Goal: Task Accomplishment & Management: Complete application form

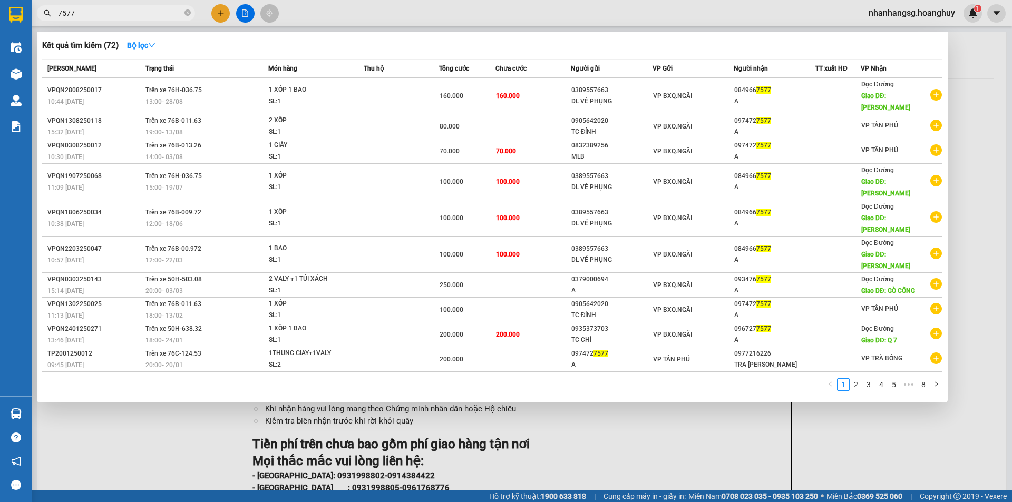
click at [219, 12] on div at bounding box center [506, 251] width 1012 height 502
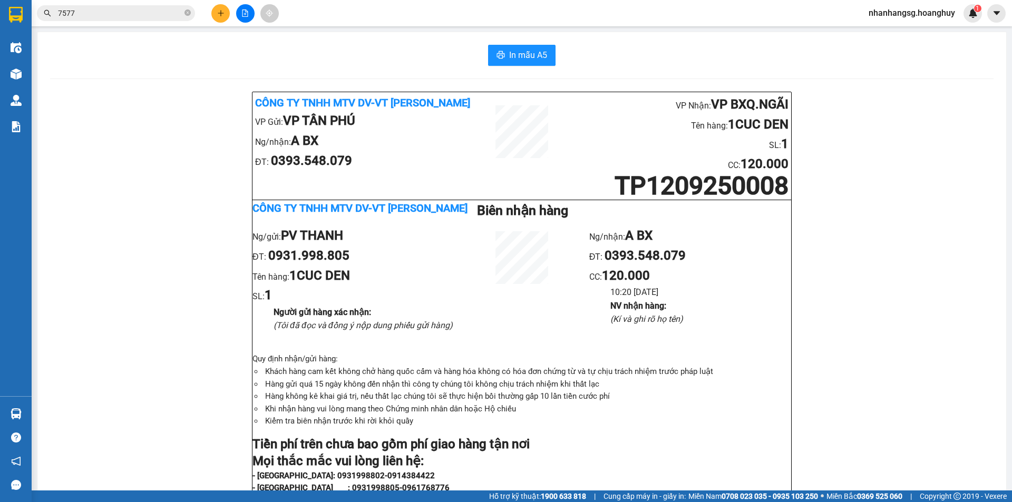
click at [219, 12] on icon "plus" at bounding box center [220, 12] width 7 height 7
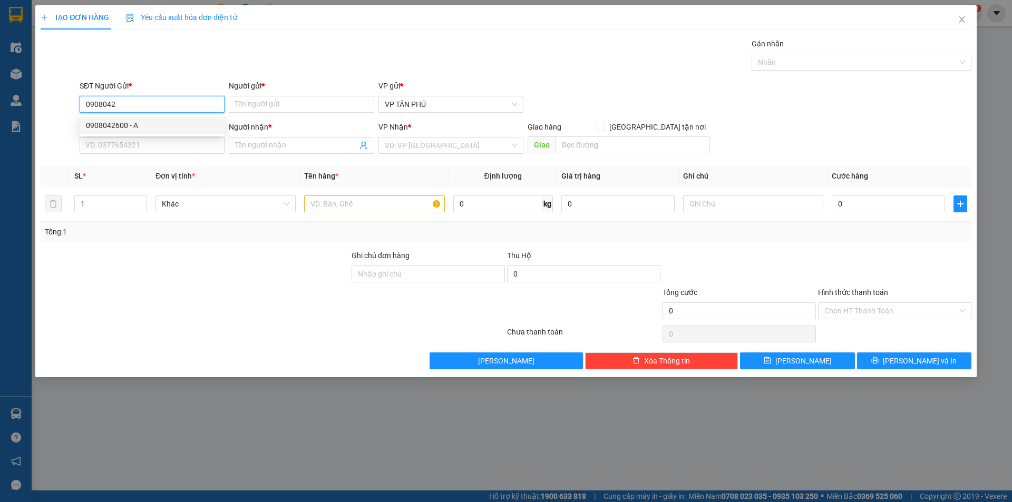
click at [125, 123] on div "0908042600 - A" at bounding box center [152, 126] width 132 height 12
type input "0908042600"
type input "A"
type input "0977543097"
type input "A DS"
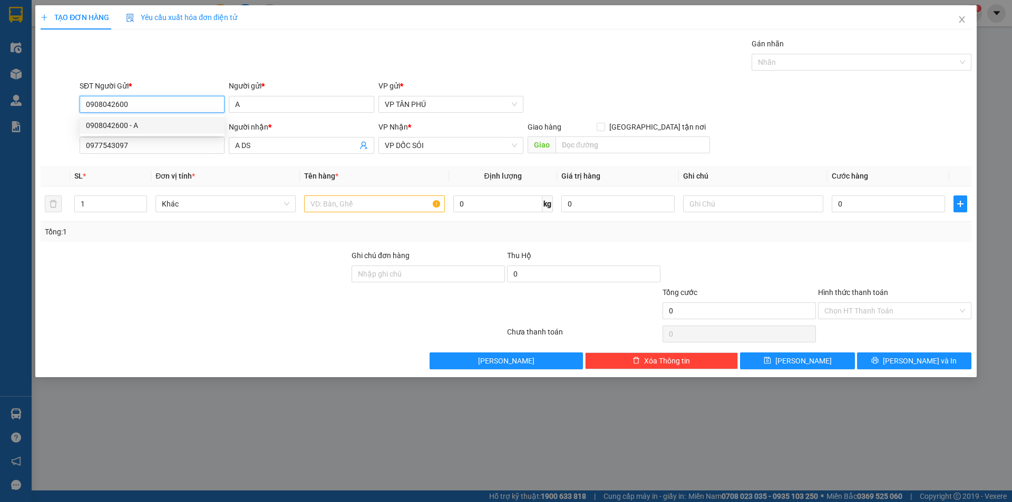
click at [125, 123] on div "0908042600 - A" at bounding box center [152, 126] width 132 height 12
type input "0908042600"
click at [139, 140] on input "0977543097" at bounding box center [152, 145] width 145 height 17
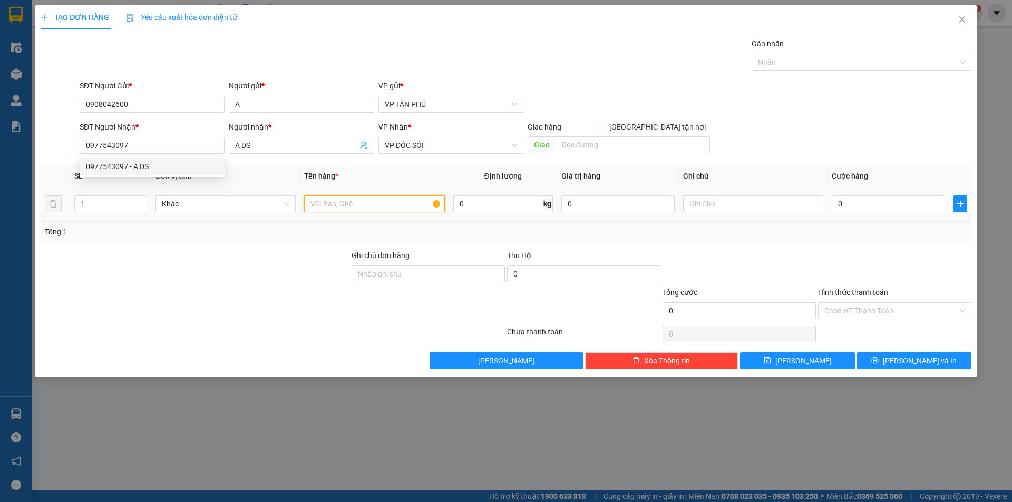
click at [331, 206] on input "text" at bounding box center [374, 204] width 140 height 17
type input "1CUCC DEN"
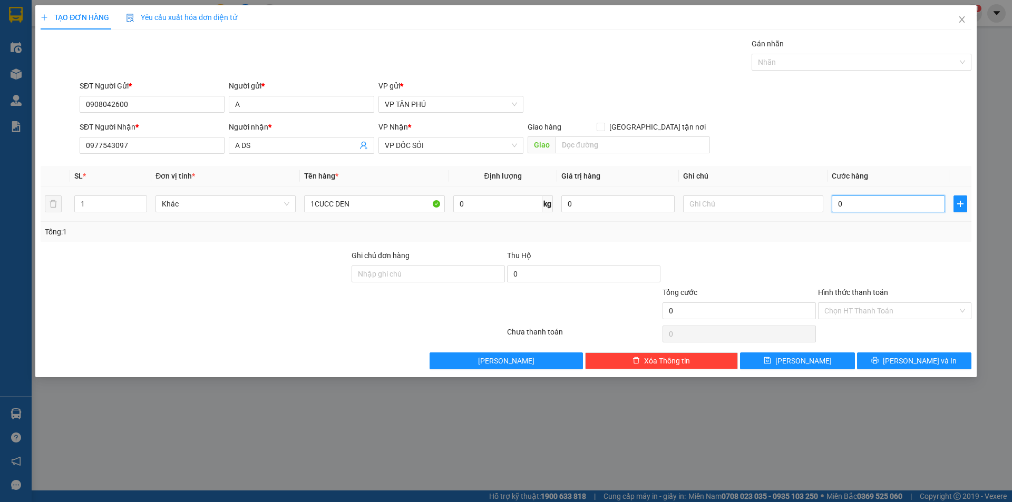
click at [863, 206] on input "0" at bounding box center [888, 204] width 113 height 17
type input "50"
type input "50.000"
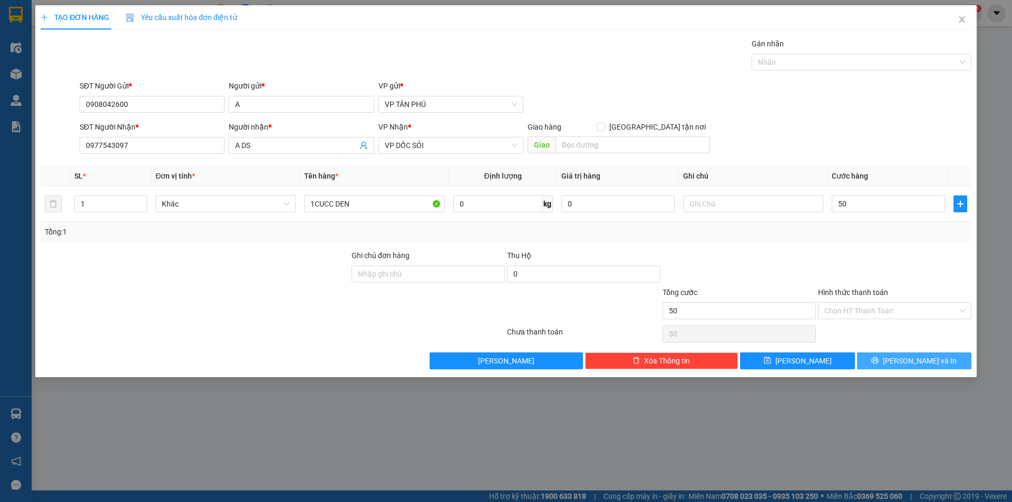
type input "50.000"
click at [896, 366] on button "[PERSON_NAME] và In" at bounding box center [914, 361] width 114 height 17
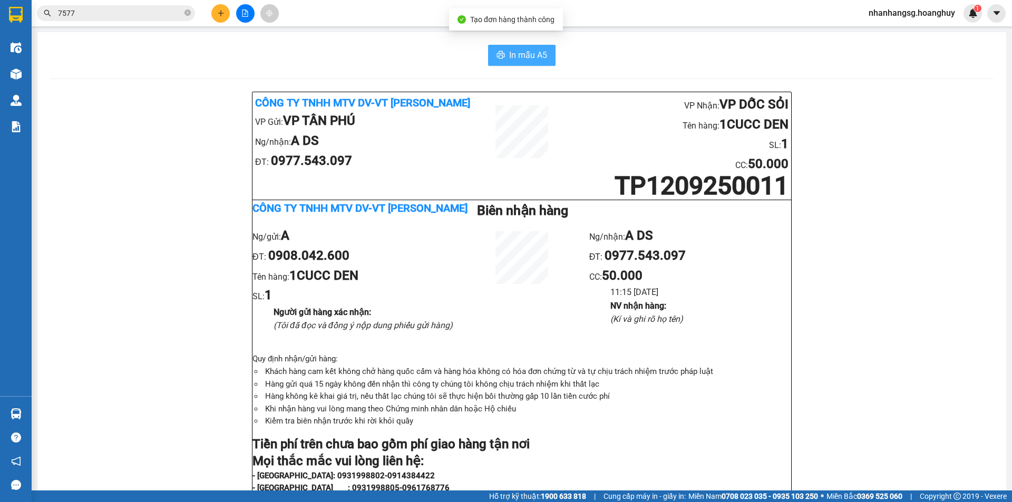
click at [518, 48] on span "In mẫu A5" at bounding box center [528, 54] width 38 height 13
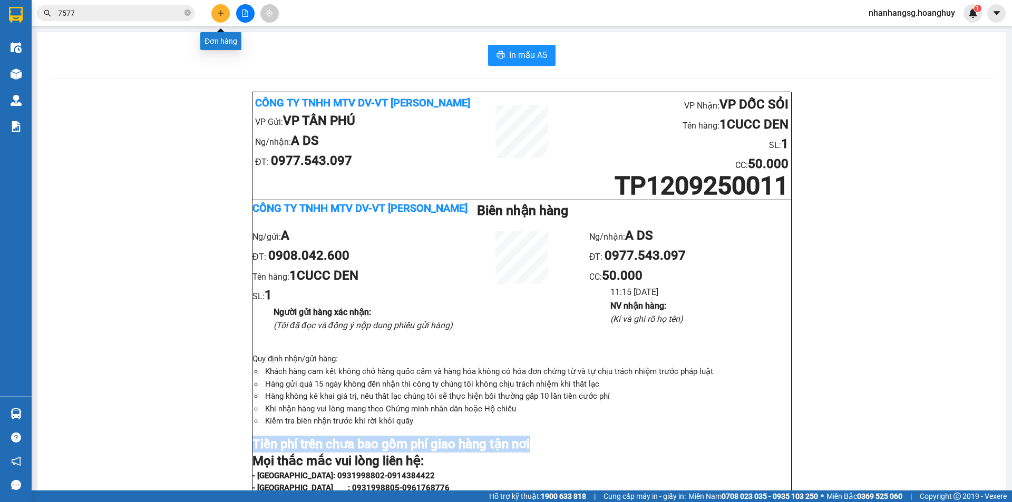
click at [220, 13] on icon "plus" at bounding box center [220, 12] width 7 height 7
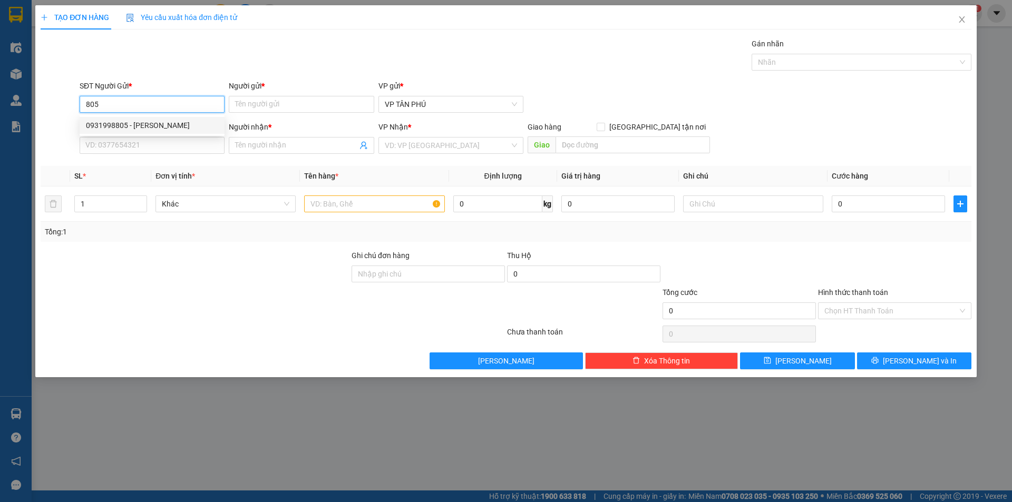
click at [143, 126] on div "0931998805 - [PERSON_NAME]" at bounding box center [152, 126] width 132 height 12
type input "0931998805"
type input "PV THANH"
type input "0393548079"
type input "A BX"
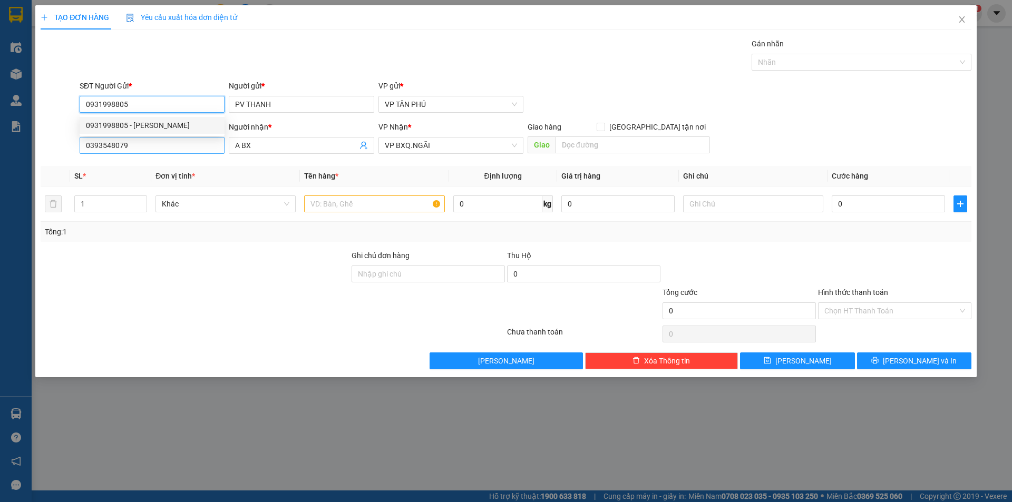
type input "0931998805"
click at [150, 143] on input "0393548079" at bounding box center [152, 145] width 145 height 17
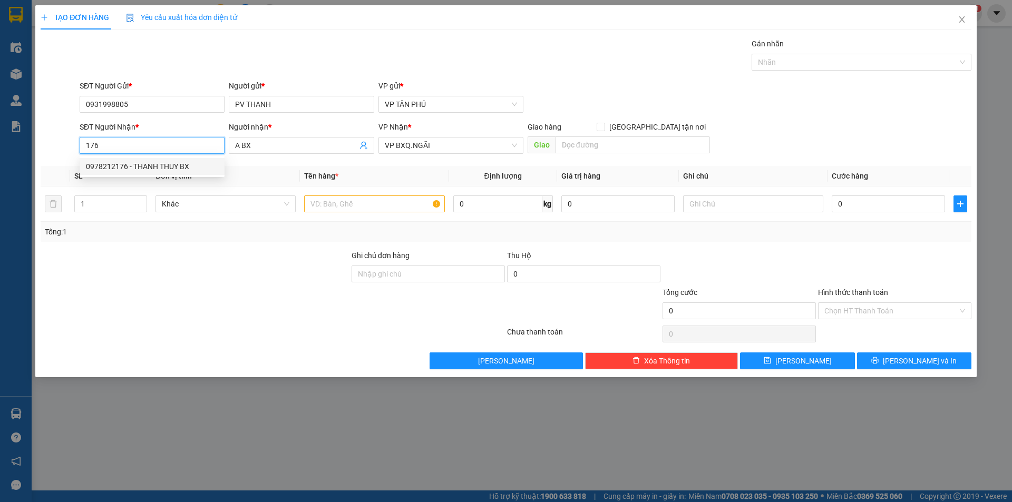
click at [175, 165] on div "0978212176 - THANH THUY BX" at bounding box center [152, 167] width 132 height 12
type input "0978212176"
type input "THANH THUY BX"
type input "0978212176"
click at [331, 198] on input "text" at bounding box center [374, 204] width 140 height 17
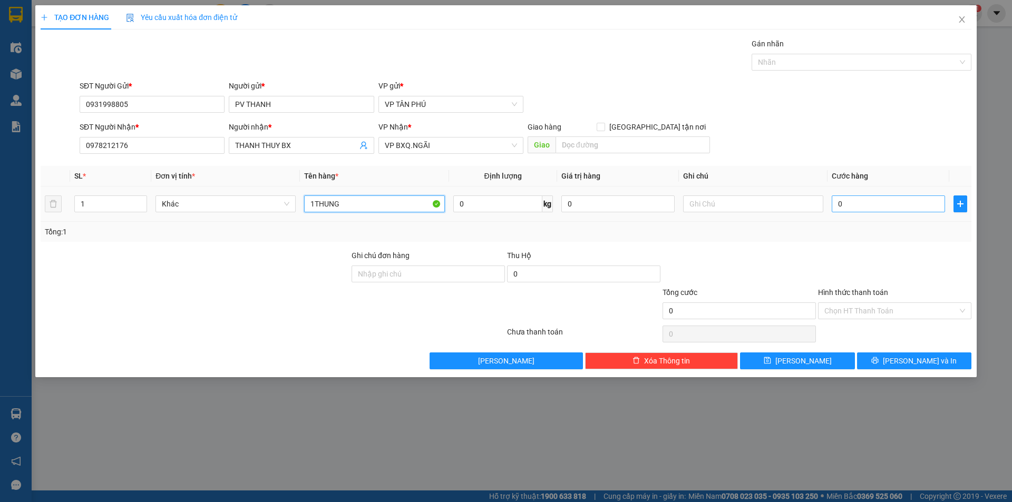
type input "1THUNG"
click at [864, 202] on input "0" at bounding box center [888, 204] width 113 height 17
type input "60"
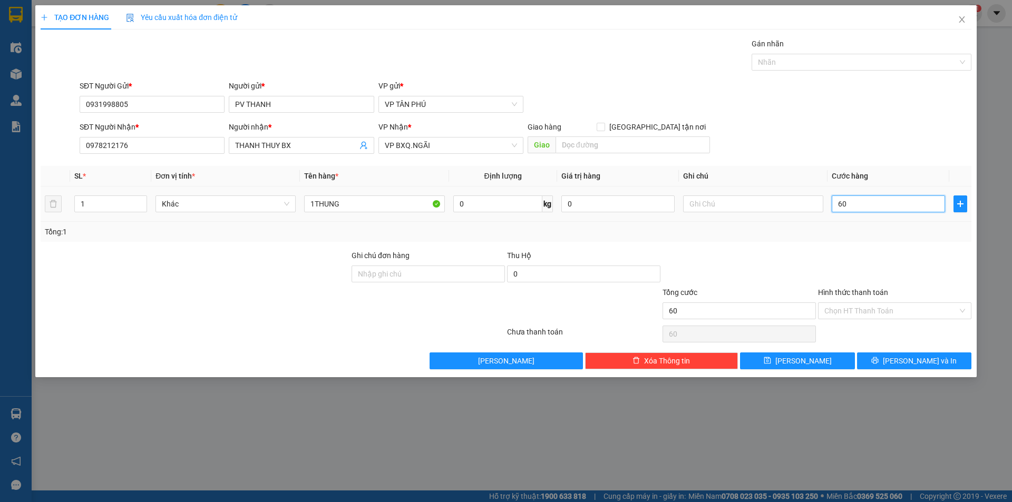
click at [845, 206] on input "60" at bounding box center [888, 204] width 113 height 17
type input "7"
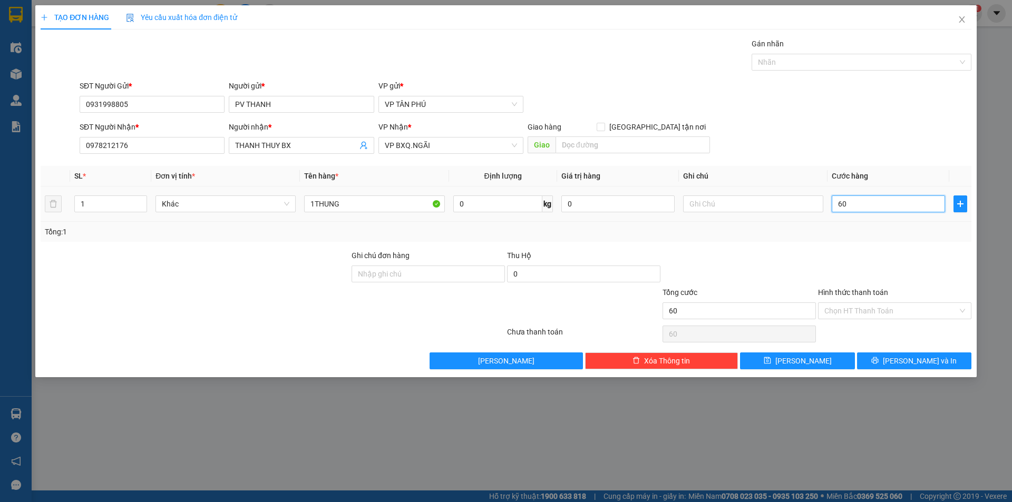
type input "7"
type input "70"
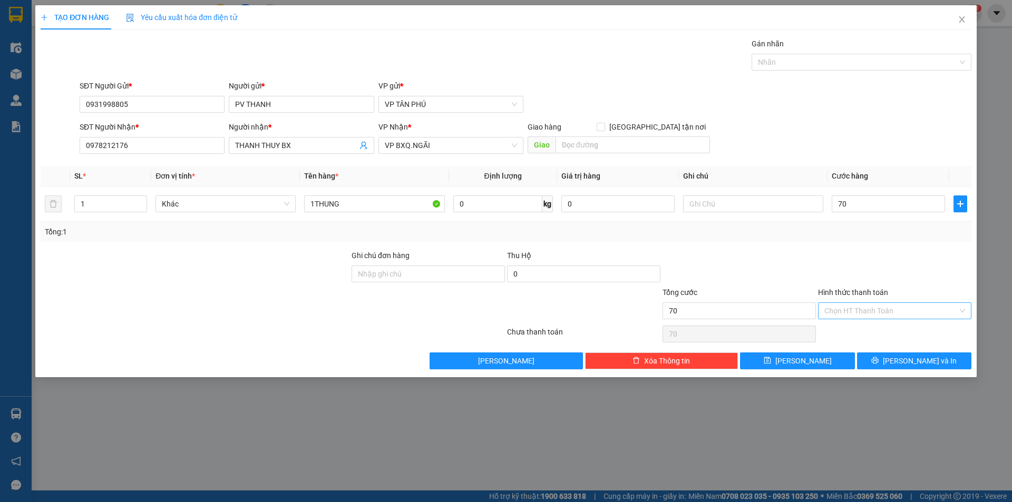
type input "70.000"
click at [858, 309] on input "Hình thức thanh toán" at bounding box center [890, 311] width 133 height 16
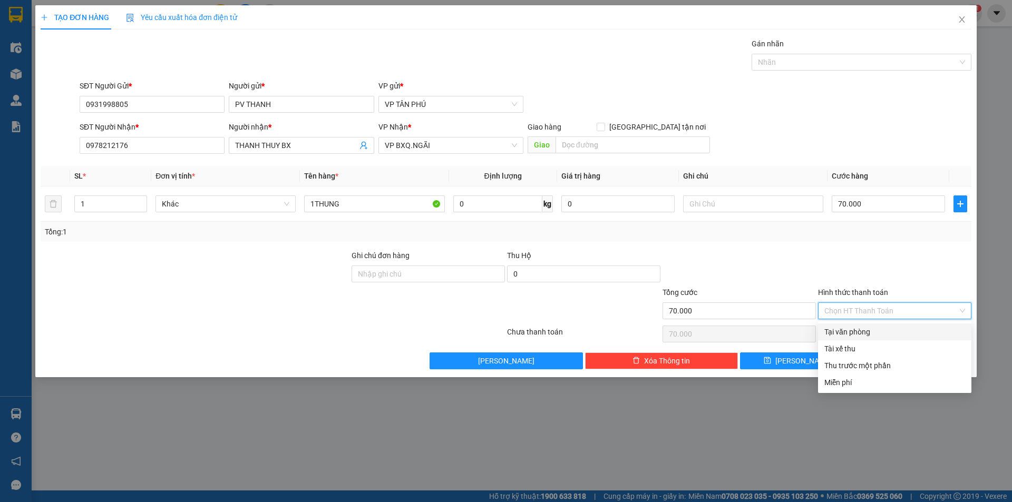
click at [860, 321] on div "Transit Pickup Surcharge Ids Transit Deliver Surcharge Ids Transit Deliver Surc…" at bounding box center [506, 203] width 931 height 331
click at [855, 310] on input "Hình thức thanh toán" at bounding box center [890, 311] width 133 height 16
click at [854, 331] on div "Tại văn phòng" at bounding box center [894, 332] width 141 height 12
type input "0"
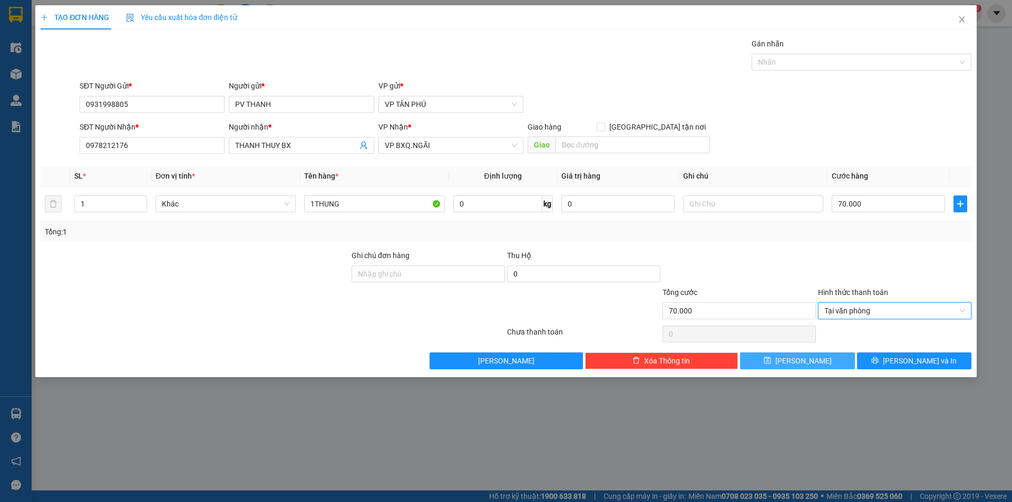
click at [826, 360] on button "[PERSON_NAME]" at bounding box center [797, 361] width 114 height 17
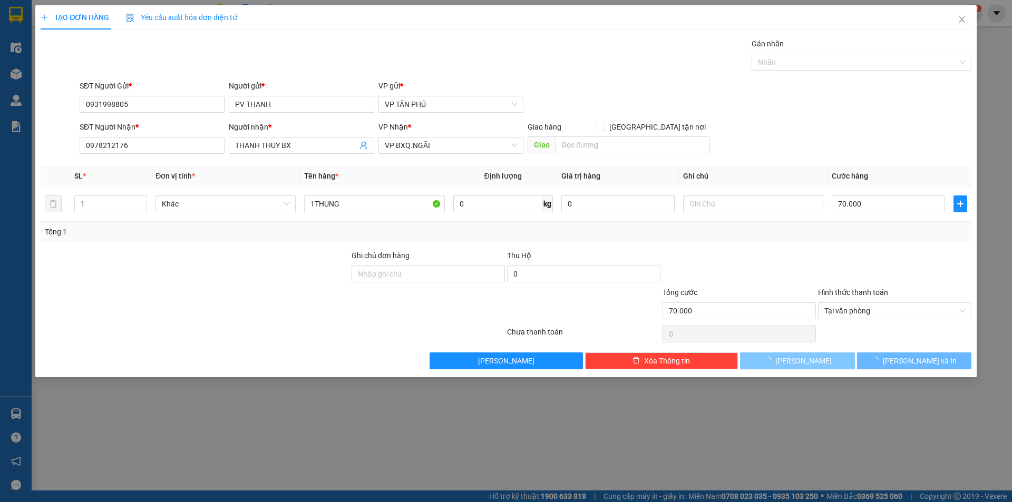
type input "0"
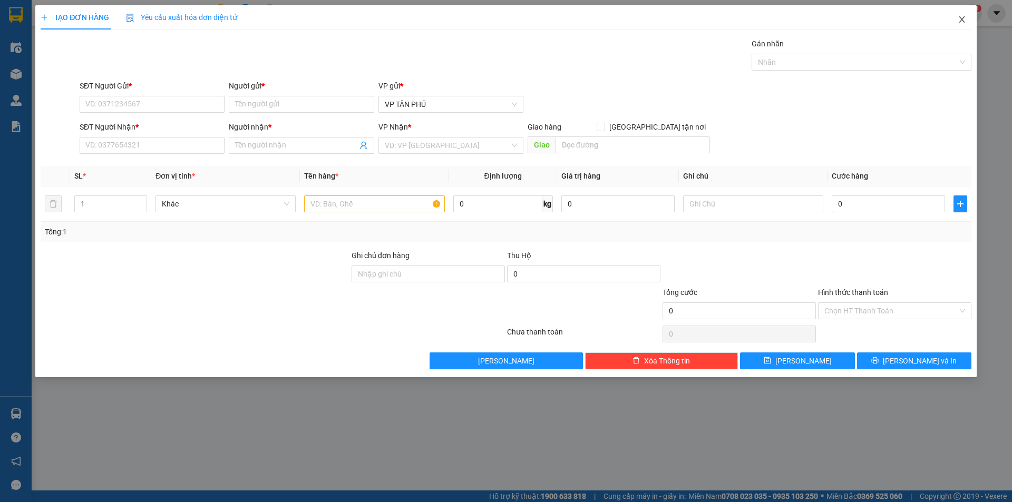
drag, startPoint x: 960, startPoint y: 18, endPoint x: 952, endPoint y: 19, distance: 8.5
click at [961, 18] on icon "close" at bounding box center [962, 19] width 6 height 6
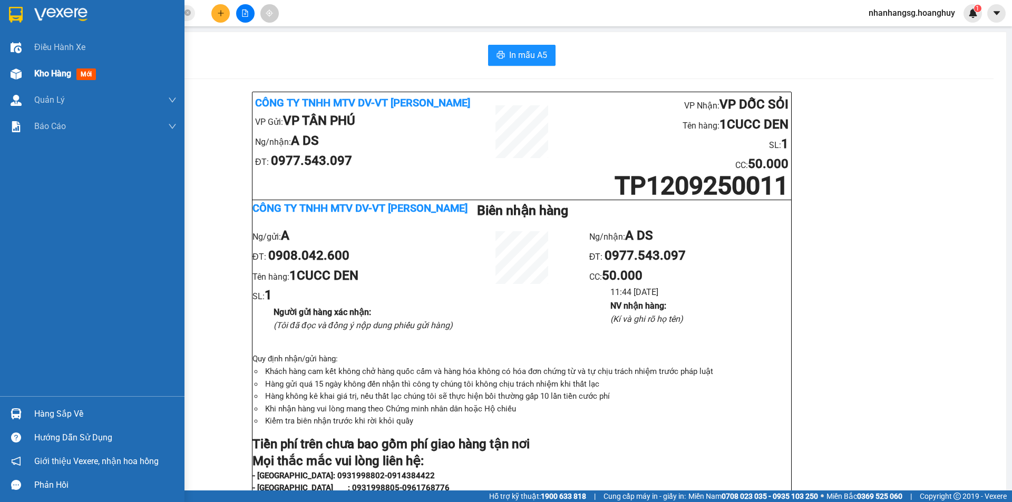
click at [46, 80] on div "Kho hàng mới" at bounding box center [67, 73] width 66 height 13
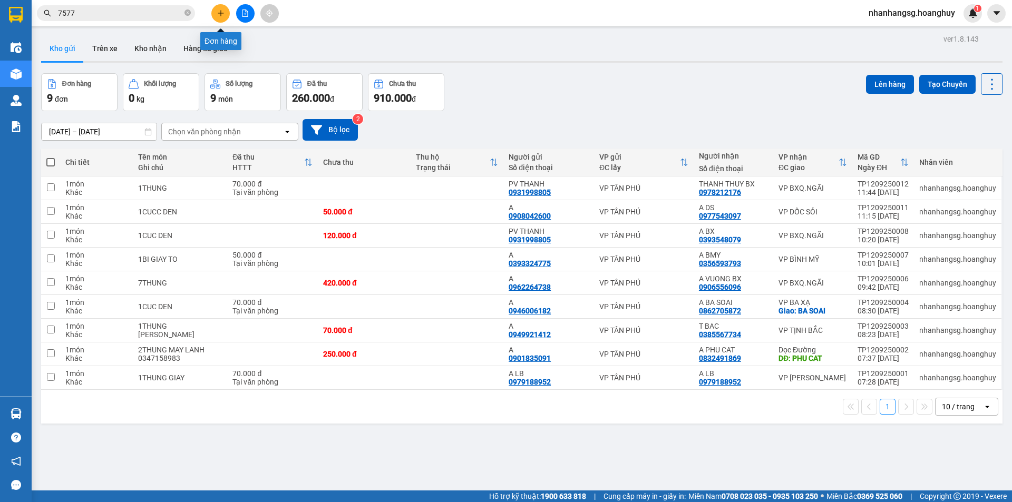
click at [216, 19] on button at bounding box center [220, 13] width 18 height 18
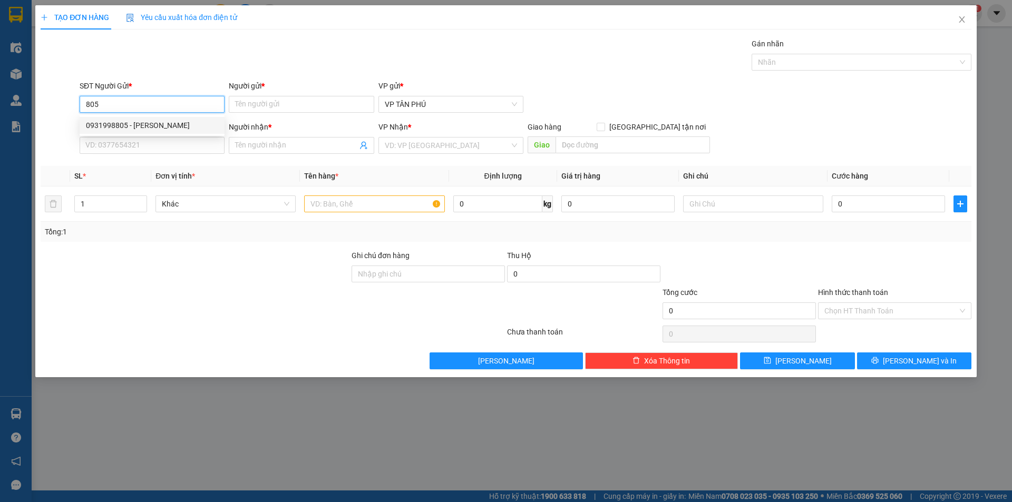
click at [151, 119] on div "0931998805 - [PERSON_NAME]" at bounding box center [152, 125] width 145 height 17
type input "0931998805"
type input "PV THANH"
type input "0978212176"
type input "THANH THUY BX"
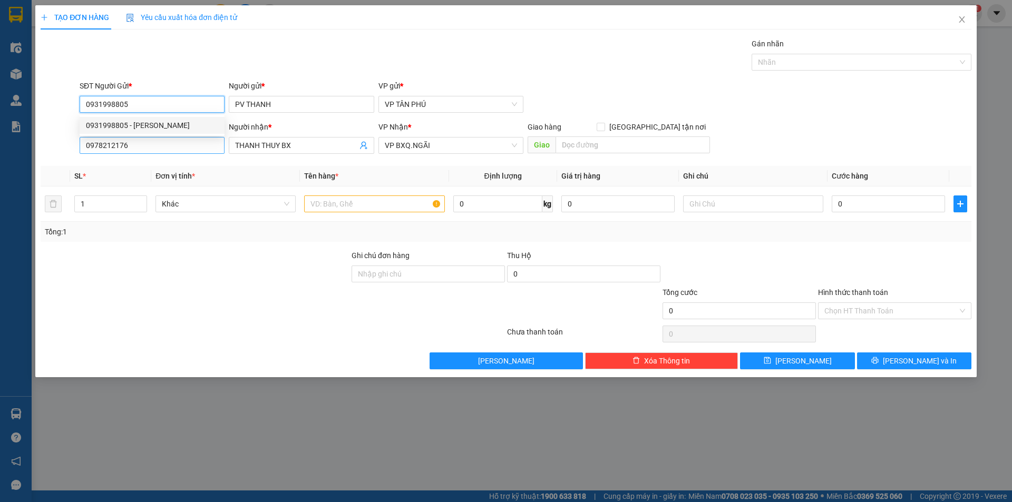
type input "0931998805"
click at [159, 144] on input "0978212176" at bounding box center [152, 145] width 145 height 17
click at [160, 144] on input "0978212176" at bounding box center [152, 145] width 145 height 17
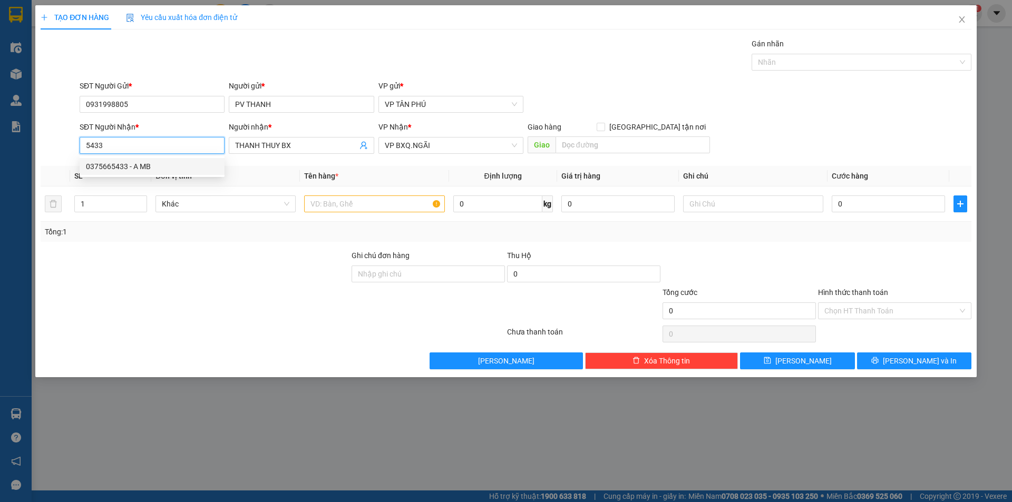
click at [162, 168] on div "0375665433 - A MB" at bounding box center [152, 167] width 132 height 12
type input "0375665433"
type input "A MB"
type input "0375665433"
click at [316, 202] on input "text" at bounding box center [374, 204] width 140 height 17
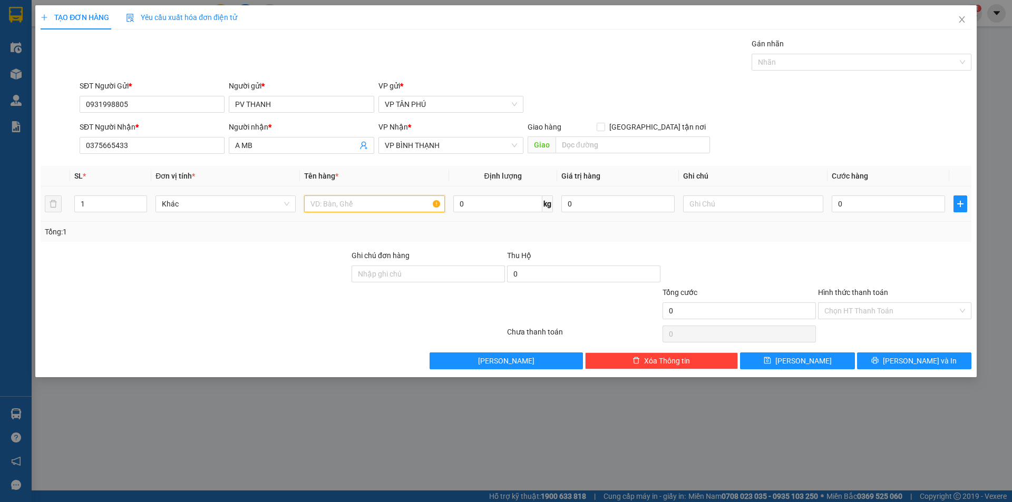
click at [316, 202] on input "text" at bounding box center [374, 204] width 140 height 17
type input "1BAO"
click at [837, 209] on input "0" at bounding box center [888, 204] width 113 height 17
type input "1"
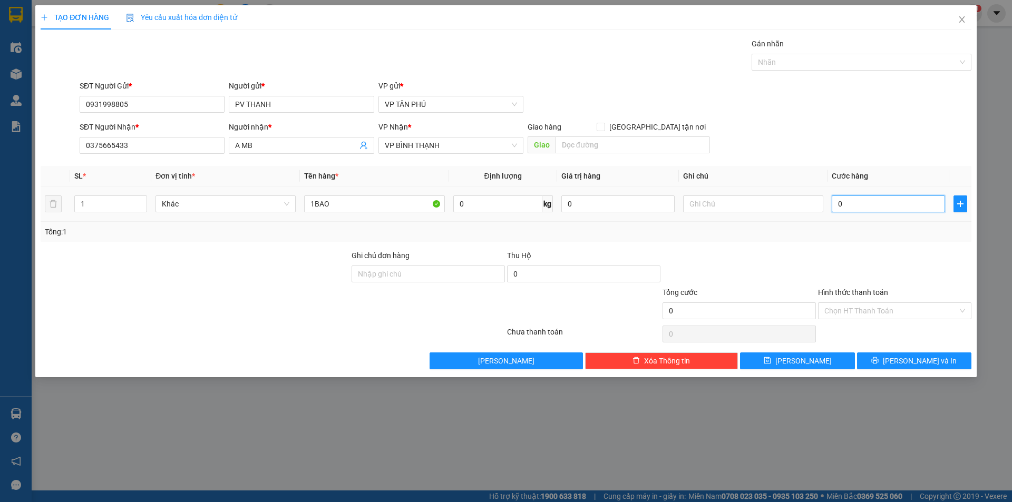
type input "1"
type input "15"
type input "150"
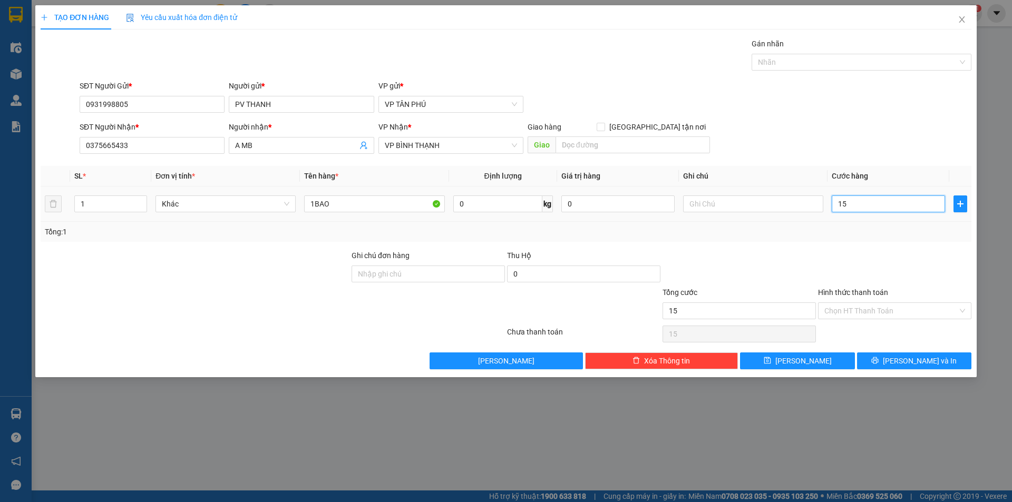
type input "150"
type input "150.000"
click at [836, 308] on input "Hình thức thanh toán" at bounding box center [890, 311] width 133 height 16
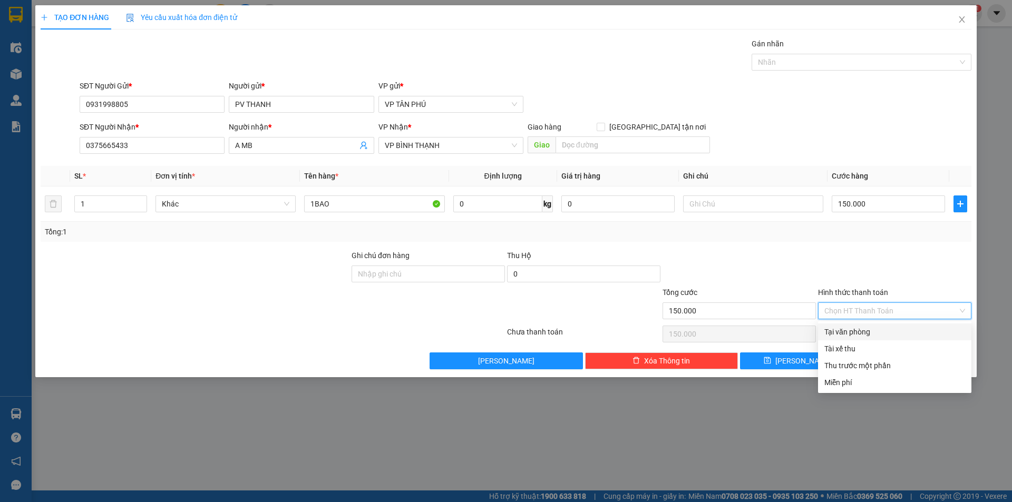
click at [846, 324] on div "Tại văn phòng" at bounding box center [894, 332] width 153 height 17
type input "0"
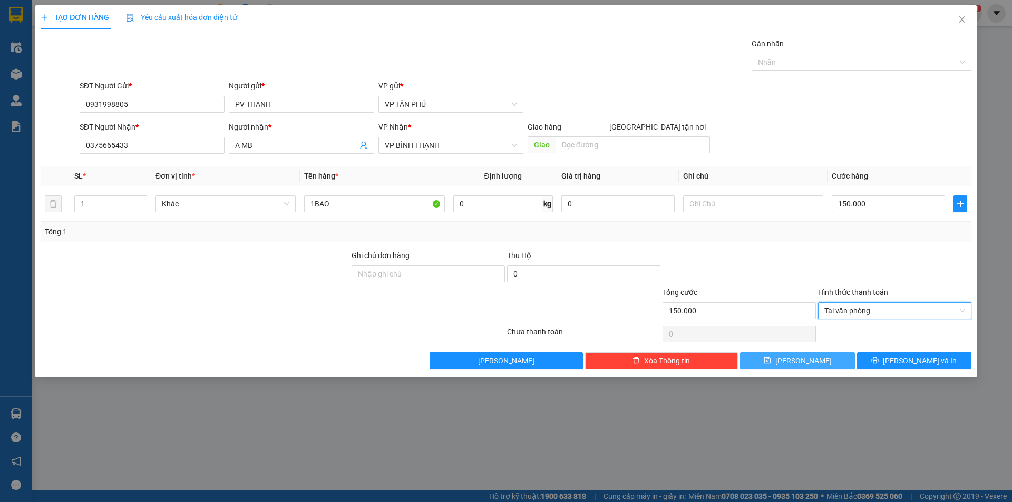
click at [804, 353] on button "[PERSON_NAME]" at bounding box center [797, 361] width 114 height 17
type input "0"
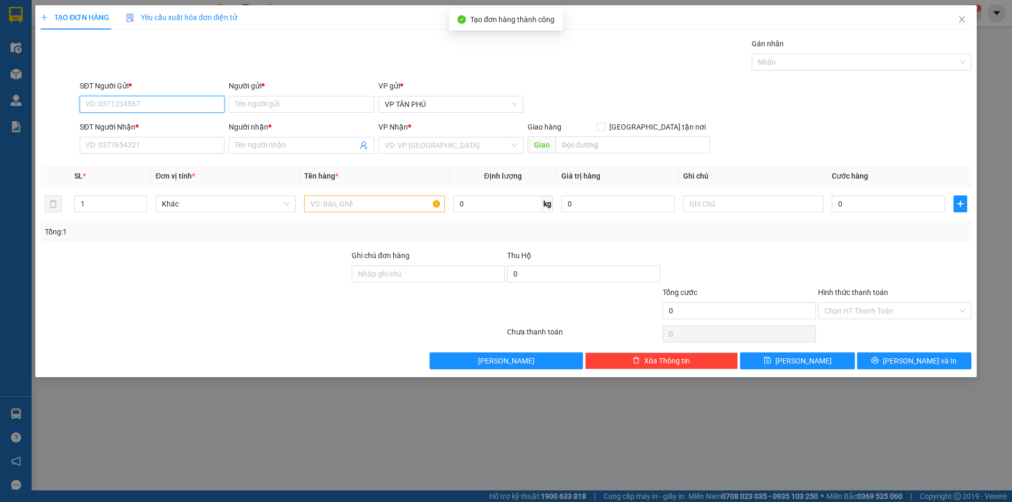
click at [166, 108] on input "SĐT Người Gửi *" at bounding box center [152, 104] width 145 height 17
click at [162, 125] on div "0931998805 - [PERSON_NAME]" at bounding box center [152, 126] width 132 height 12
type input "0931998805"
type input "PV THANH"
type input "0375665433"
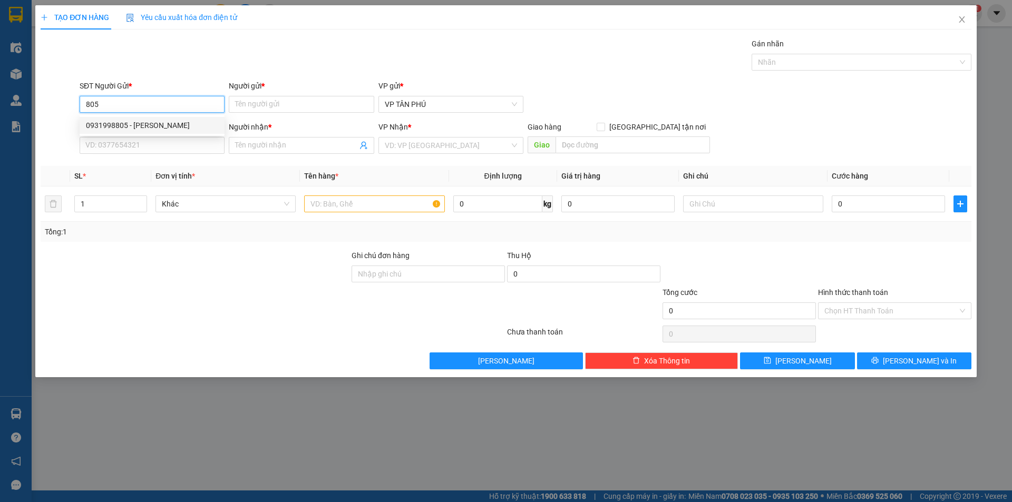
type input "A MB"
type input "0931998805"
click at [170, 147] on input "0375665433" at bounding box center [152, 145] width 145 height 17
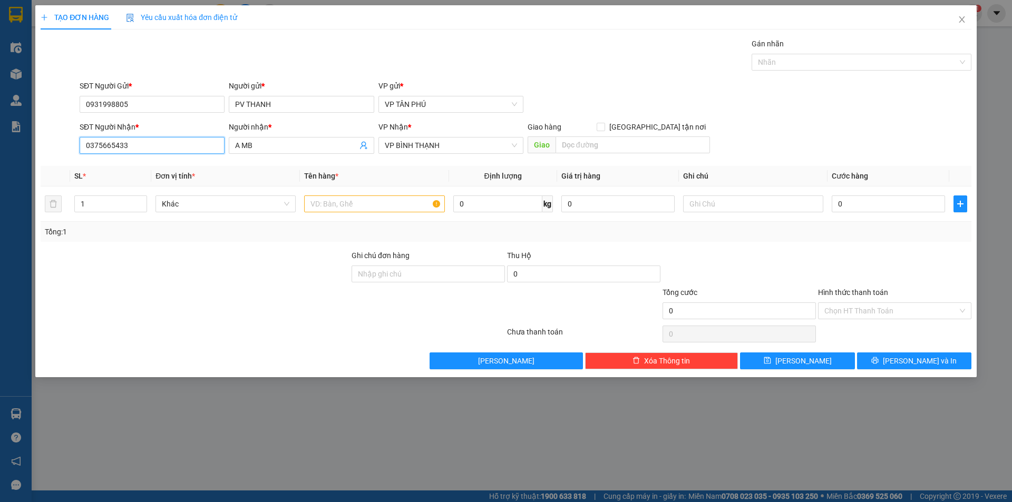
click at [170, 147] on input "0375665433" at bounding box center [152, 145] width 145 height 17
click at [154, 166] on div "0355640029 - LON MB" at bounding box center [152, 167] width 132 height 12
type input "0355640029"
type input "LON MB"
type input "0355640029"
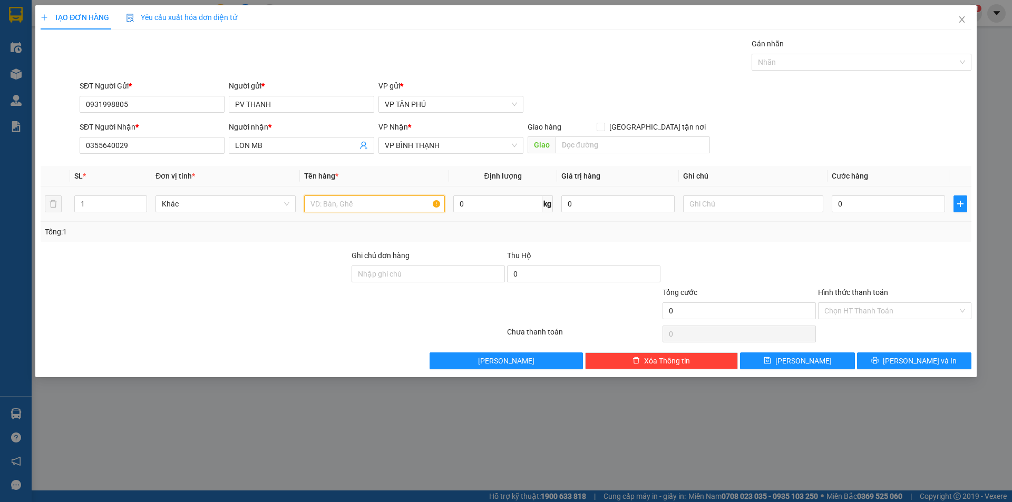
click at [367, 198] on input "text" at bounding box center [374, 204] width 140 height 17
type input "2BOKEO+1BAO"
click at [852, 200] on input "0" at bounding box center [888, 204] width 113 height 17
type input "2"
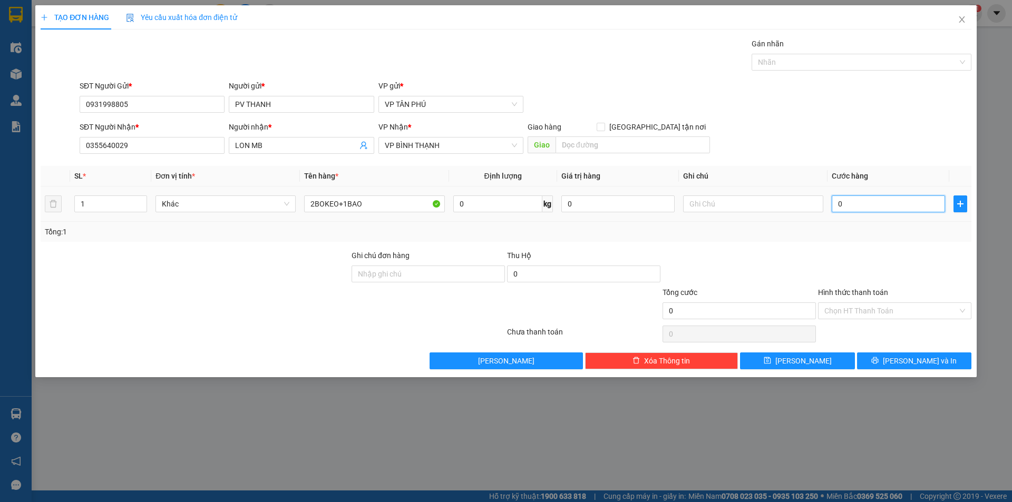
type input "2"
type input "25"
type input "250"
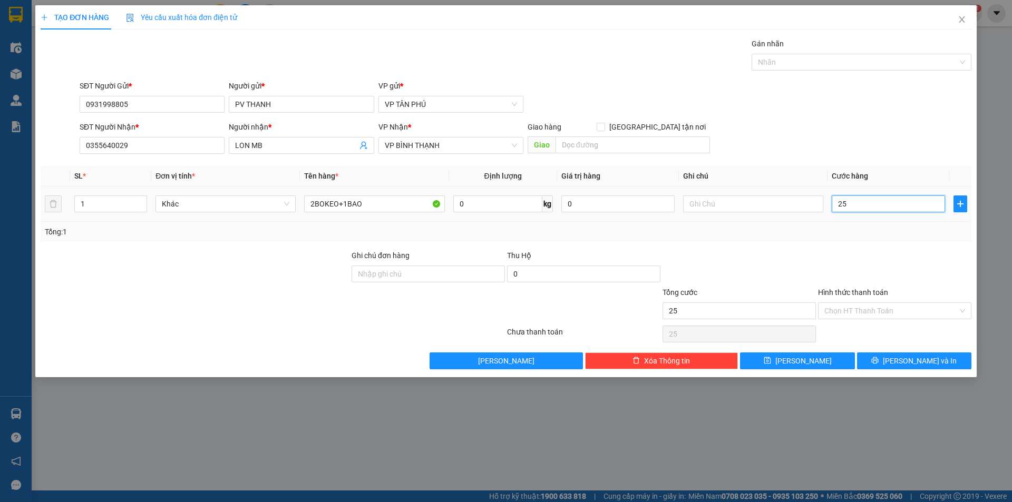
type input "250"
type input "250.000"
click at [846, 313] on input "Hình thức thanh toán" at bounding box center [890, 311] width 133 height 16
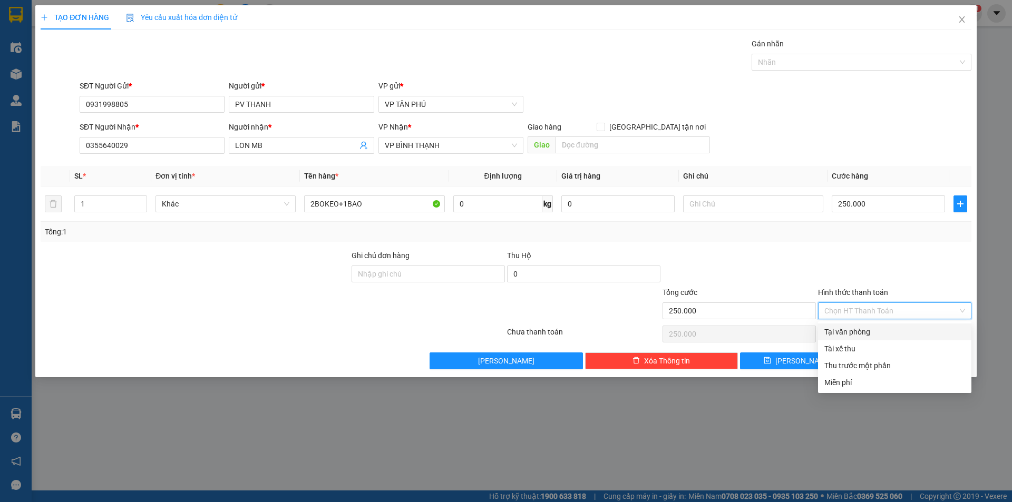
click at [854, 333] on div "Tại văn phòng" at bounding box center [894, 332] width 141 height 12
type input "0"
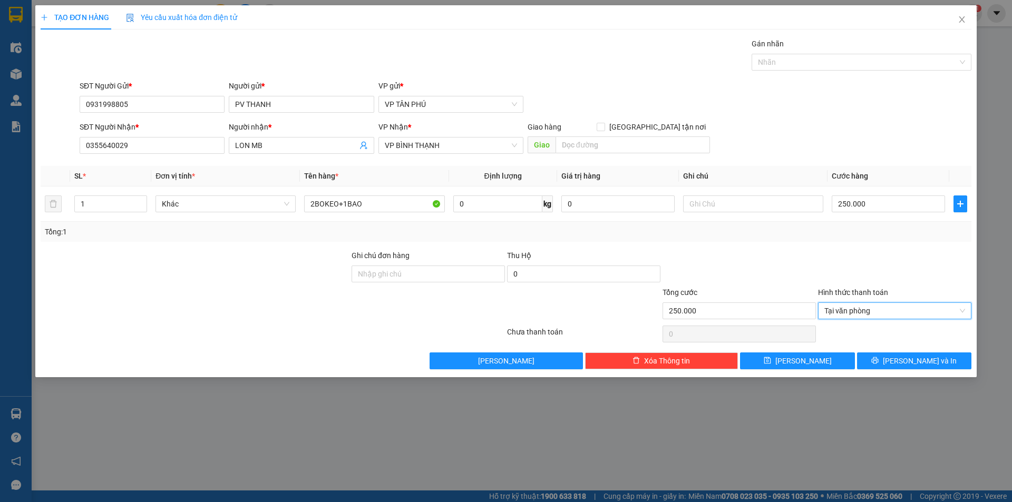
click at [854, 333] on div at bounding box center [894, 334] width 155 height 21
click at [802, 358] on span "[PERSON_NAME]" at bounding box center [803, 361] width 56 height 12
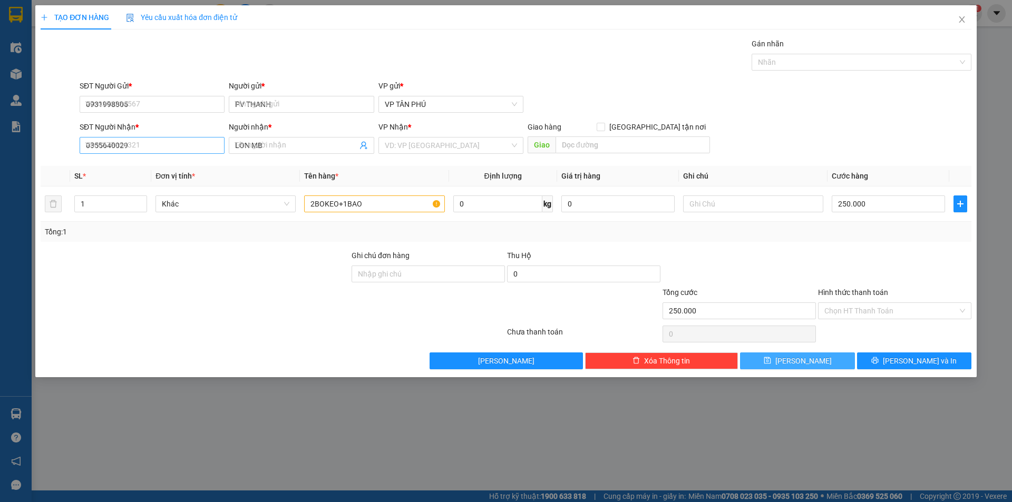
type input "0"
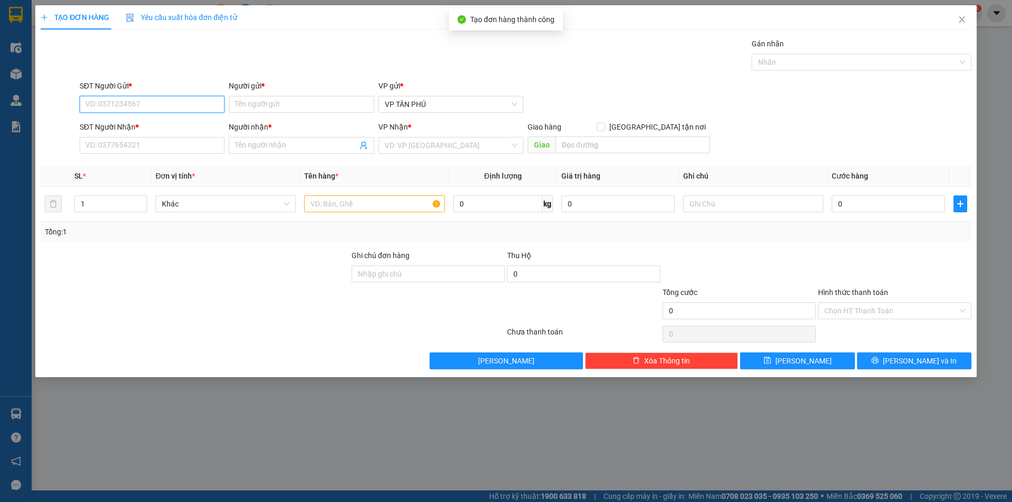
click at [145, 103] on input "SĐT Người Gửi *" at bounding box center [152, 104] width 145 height 17
click at [137, 129] on div "0931998805 - [PERSON_NAME]" at bounding box center [152, 126] width 132 height 12
type input "0931998805"
type input "PV THANH"
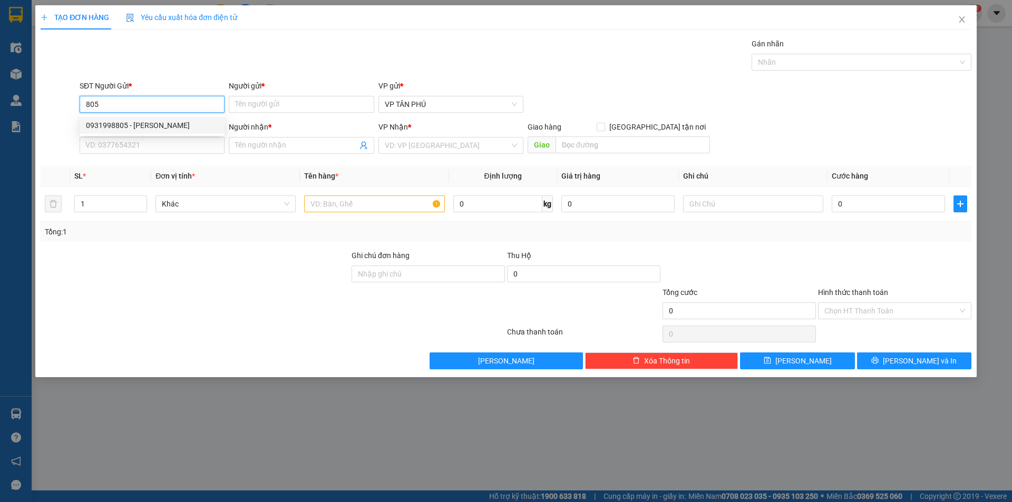
type input "0355640029"
type input "LON MB"
click at [137, 129] on div "0931998805 - [PERSON_NAME]" at bounding box center [152, 126] width 132 height 12
type input "0931998805"
click at [142, 141] on input "0355640029" at bounding box center [152, 145] width 145 height 17
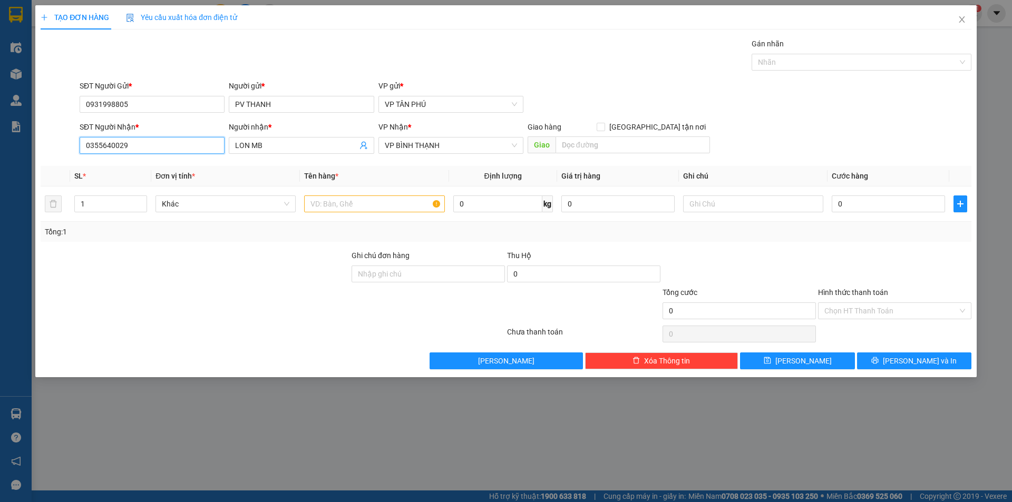
click at [142, 141] on input "0355640029" at bounding box center [152, 145] width 145 height 17
click at [150, 167] on div "0337869741 - A MB" at bounding box center [152, 167] width 132 height 12
click at [152, 167] on div "0337869741 - A MB" at bounding box center [152, 167] width 132 height 12
type input "0337869741"
type input "A MB"
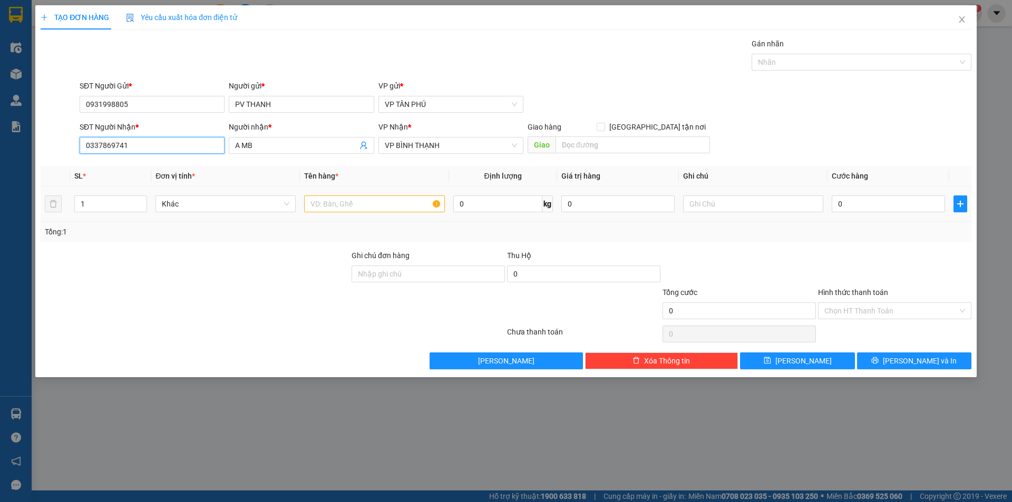
type input "0337869741"
click at [369, 203] on input "text" at bounding box center [374, 204] width 140 height 17
type input "1BAO"
click at [839, 202] on input "0" at bounding box center [888, 204] width 113 height 17
type input "1"
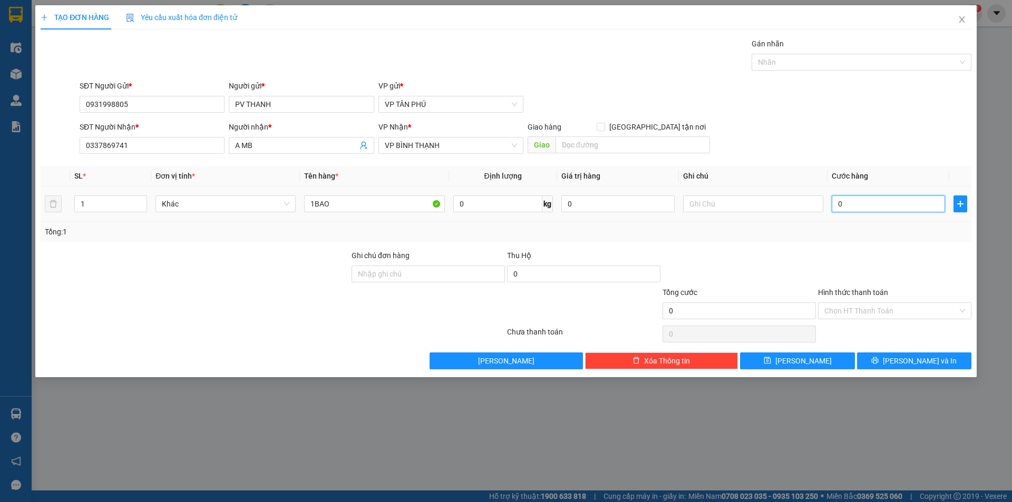
type input "1"
type input "15"
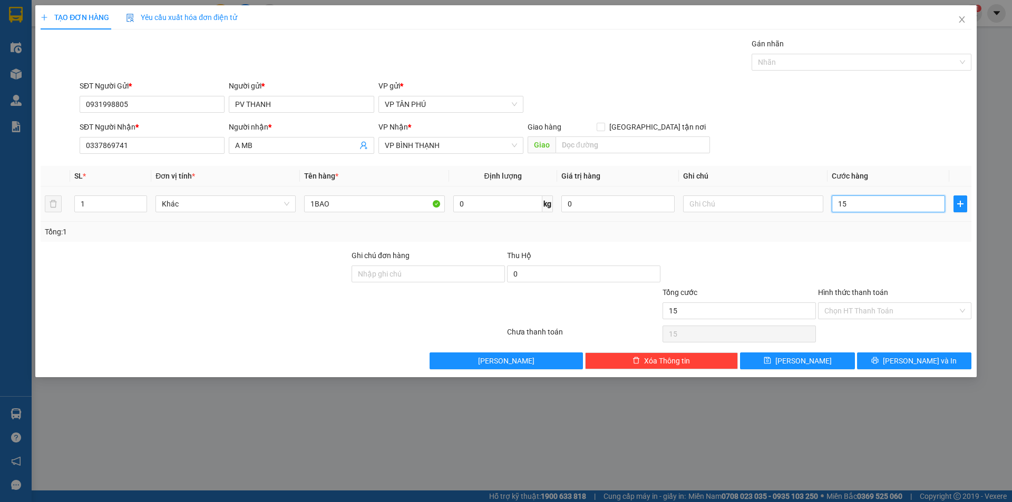
type input "150"
type input "150.000"
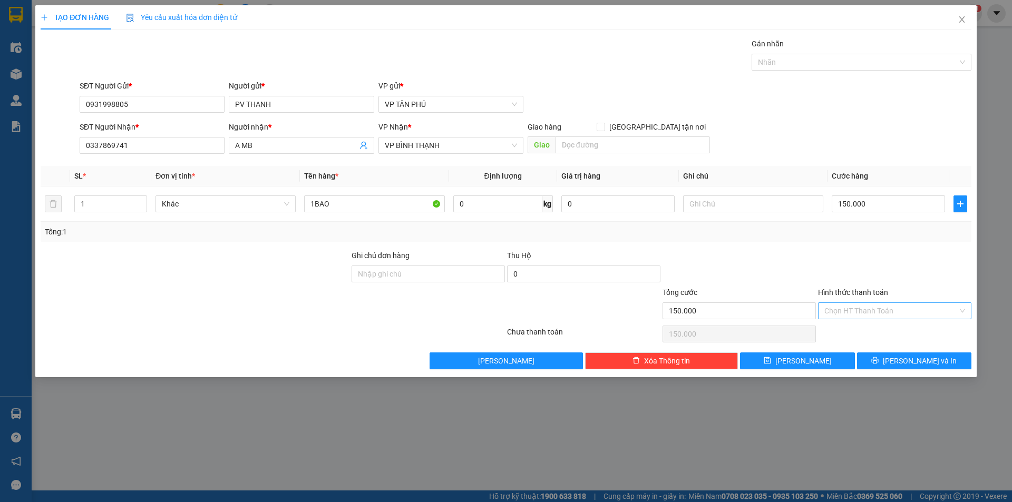
click at [853, 307] on input "Hình thức thanh toán" at bounding box center [890, 311] width 133 height 16
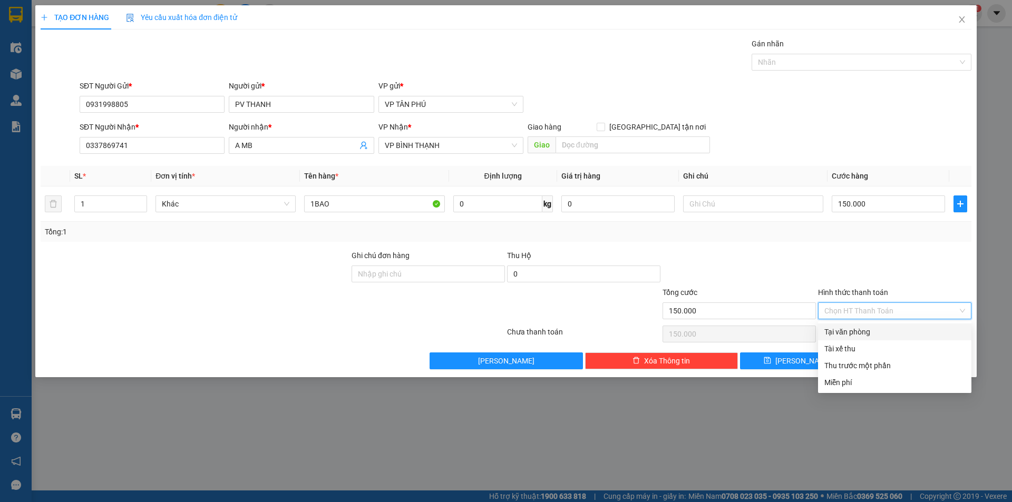
click at [857, 330] on div "Tại văn phòng" at bounding box center [894, 332] width 141 height 12
type input "0"
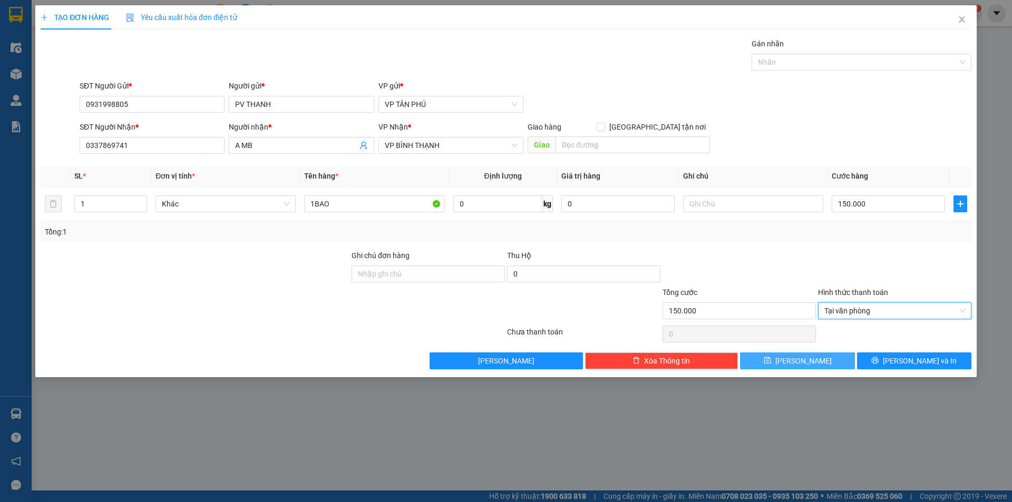
click at [823, 359] on button "[PERSON_NAME]" at bounding box center [797, 361] width 114 height 17
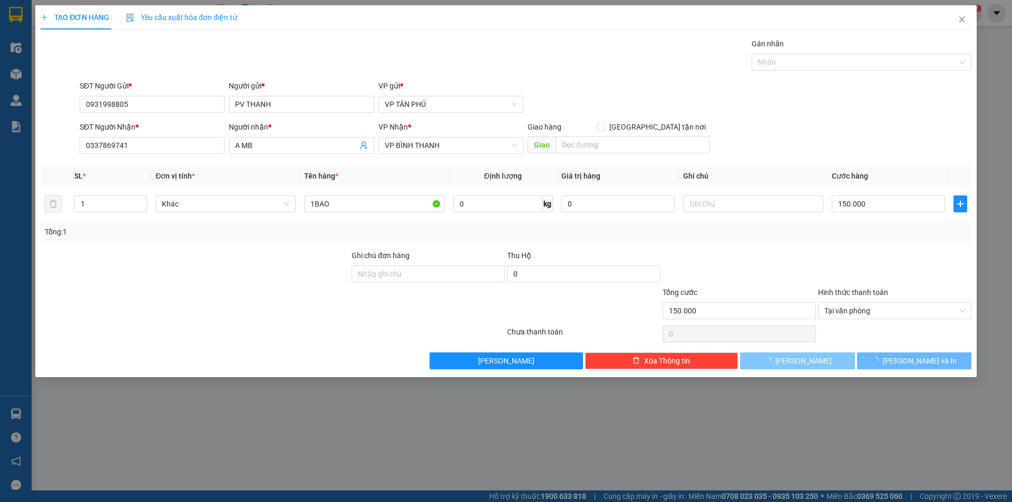
type input "0"
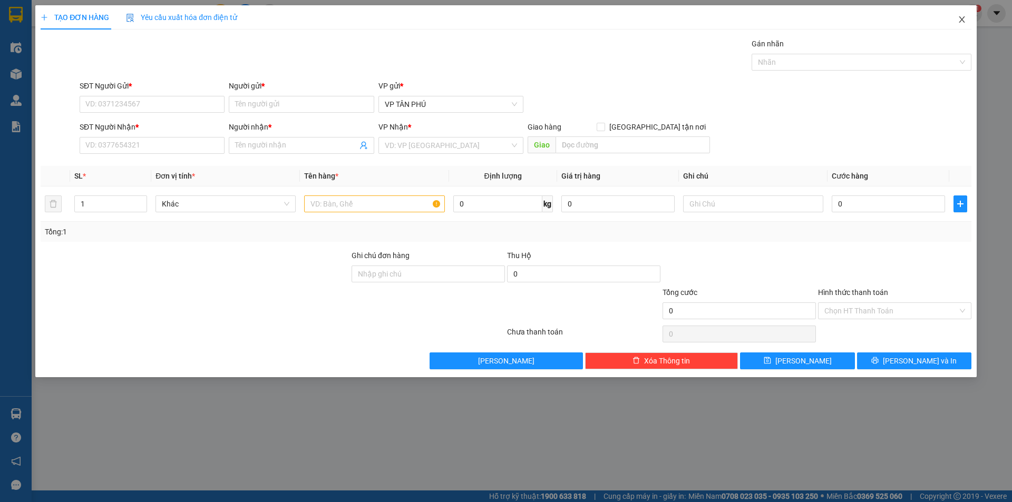
click at [963, 18] on icon "close" at bounding box center [962, 19] width 6 height 6
click at [963, 18] on div "nhanhangsg.hoanghuy 1" at bounding box center [921, 13] width 122 height 18
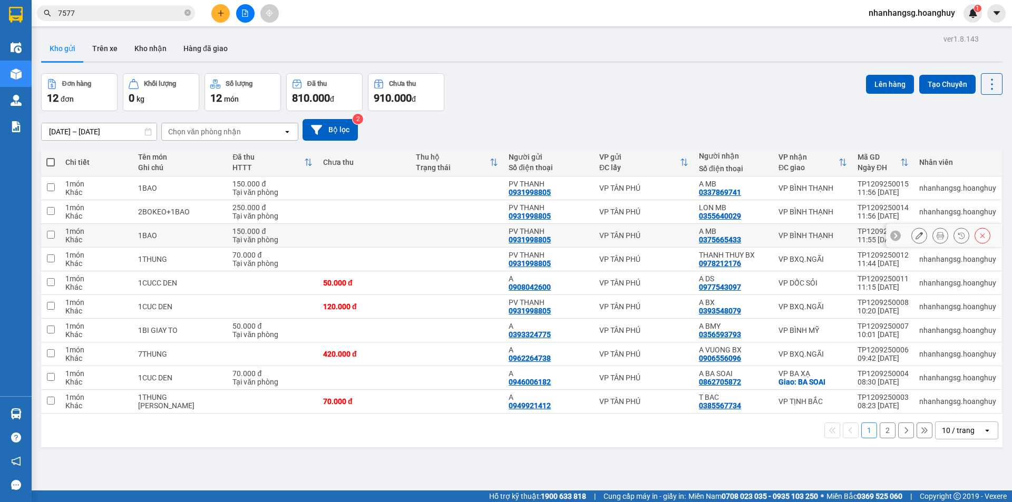
click at [295, 240] on div "Tại văn phòng" at bounding box center [272, 240] width 80 height 8
checkbox input "true"
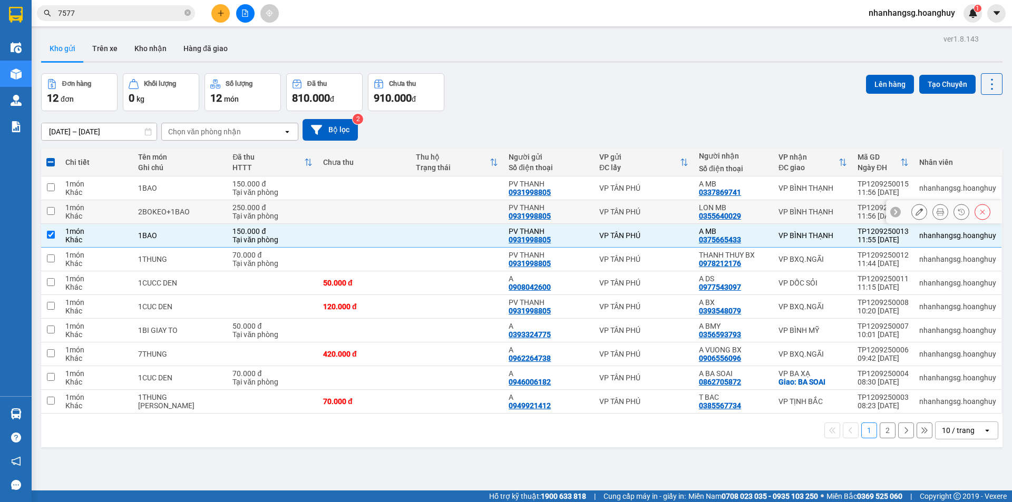
click at [298, 212] on div "Tại văn phòng" at bounding box center [272, 216] width 80 height 8
checkbox input "true"
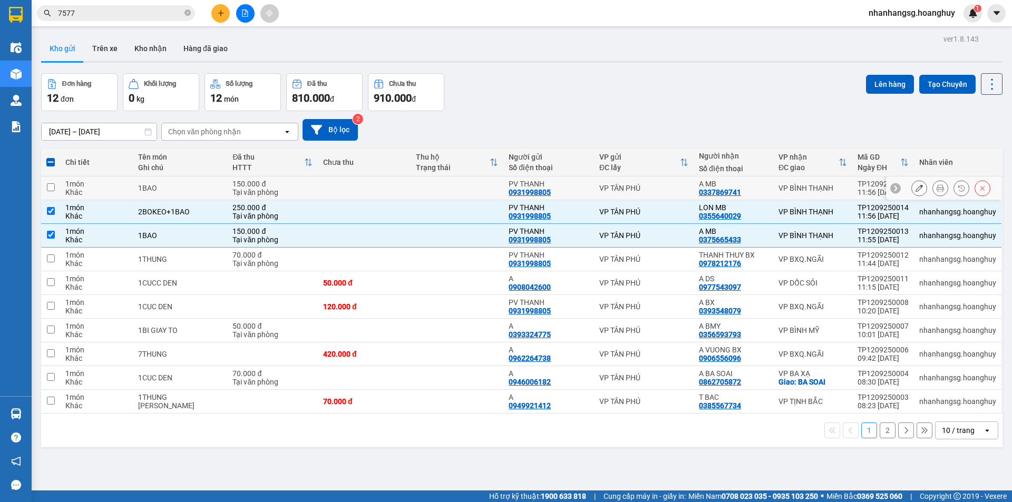
click at [301, 189] on div "Tại văn phòng" at bounding box center [272, 192] width 80 height 8
checkbox input "true"
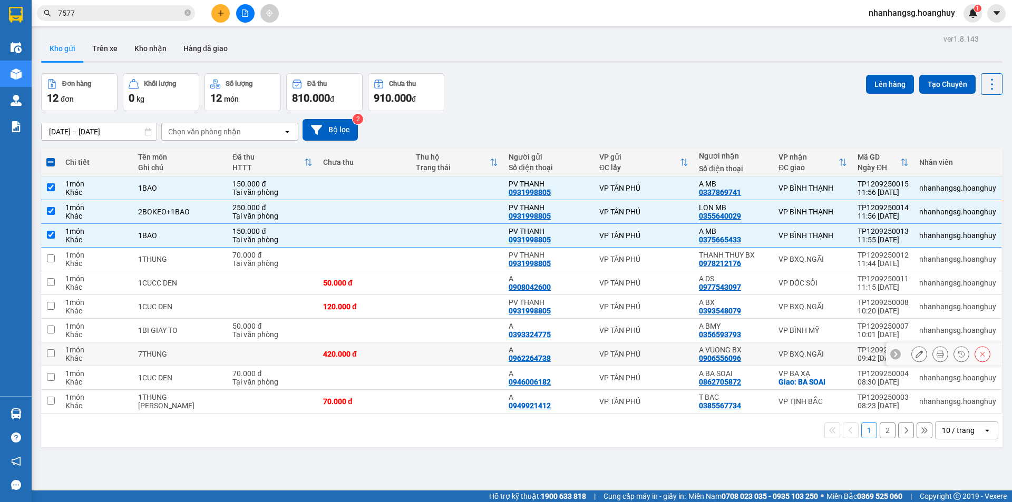
click at [371, 352] on div "420.000 đ" at bounding box center [364, 354] width 82 height 8
checkbox input "true"
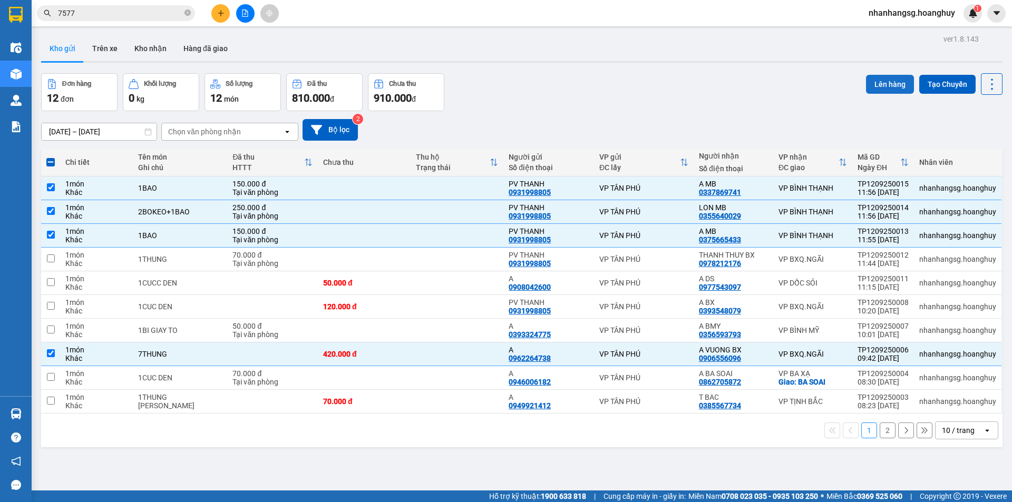
click at [887, 80] on button "Lên hàng" at bounding box center [890, 84] width 48 height 19
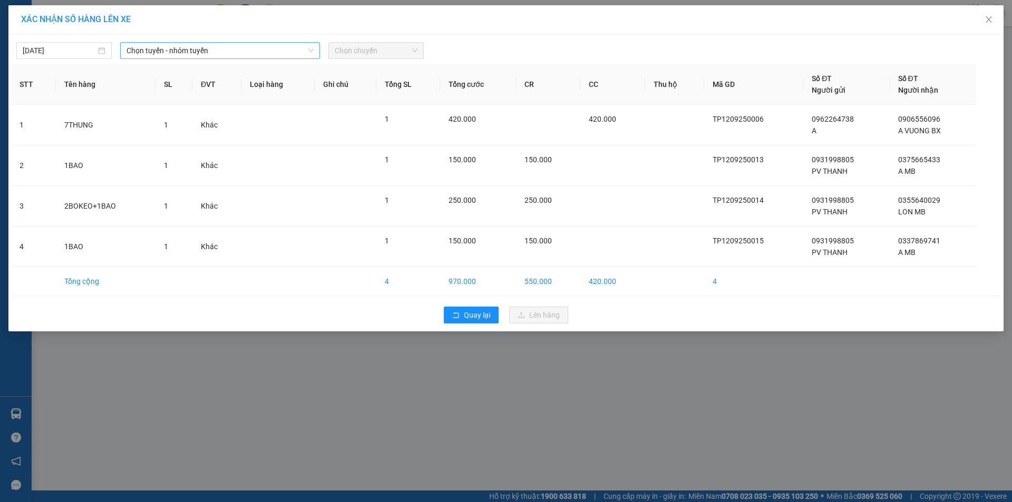
click at [164, 51] on span "Chọn tuyến - nhóm tuyến" at bounding box center [219, 51] width 187 height 16
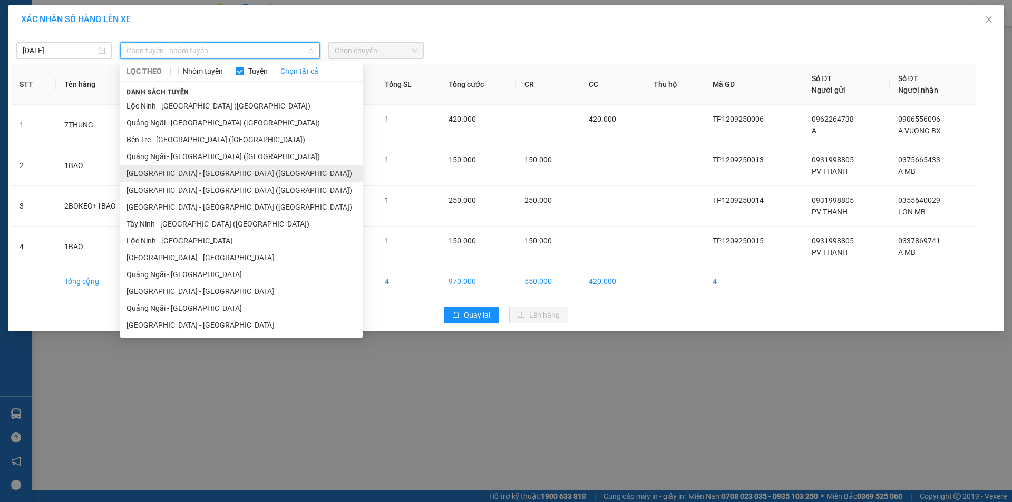
click at [159, 169] on li "[GEOGRAPHIC_DATA] - [GEOGRAPHIC_DATA] ([GEOGRAPHIC_DATA])" at bounding box center [241, 173] width 242 height 17
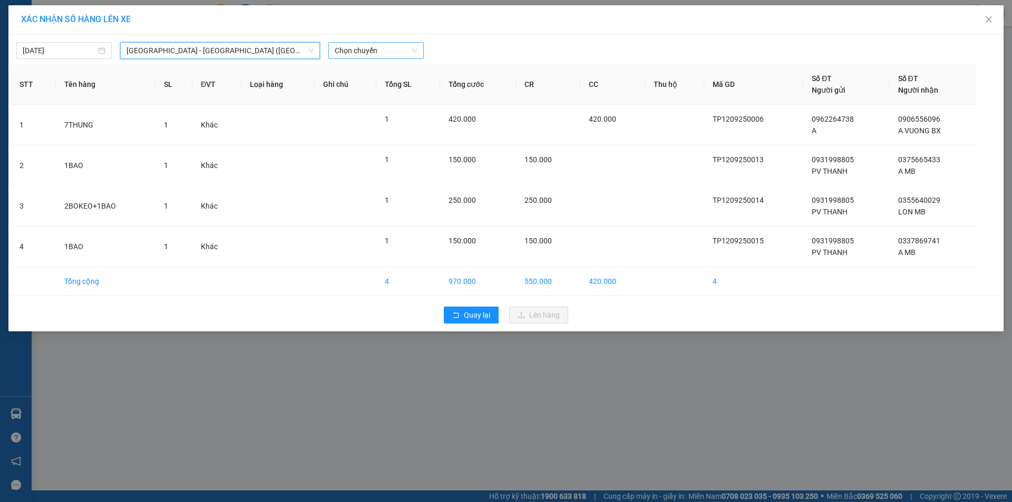
click at [367, 50] on span "Chọn chuyến" at bounding box center [376, 51] width 83 height 16
click at [366, 50] on span "Chọn chuyến" at bounding box center [376, 51] width 83 height 16
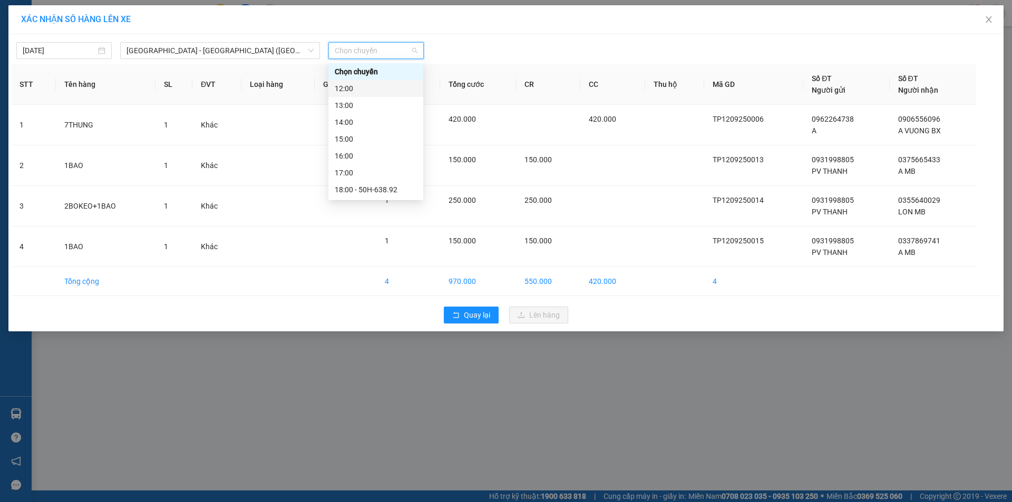
click at [368, 90] on div "12:00" at bounding box center [376, 89] width 82 height 12
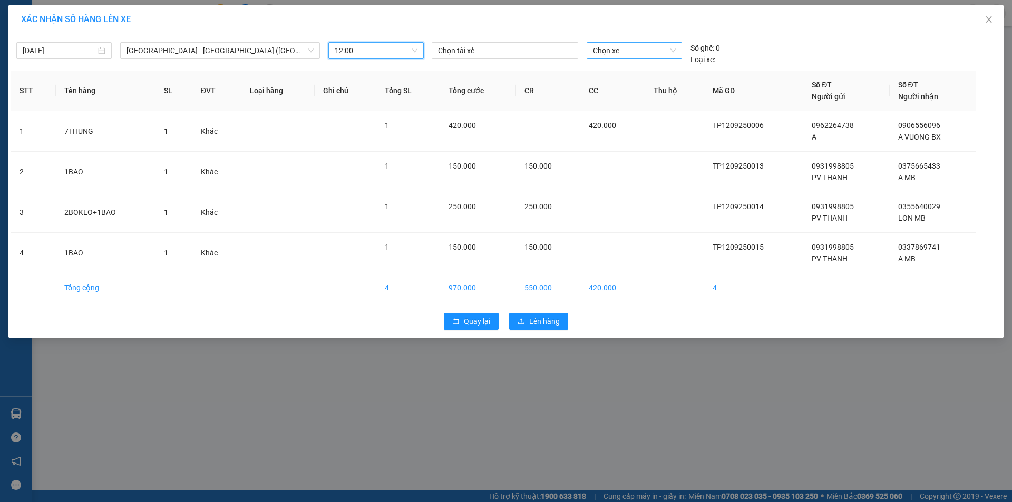
click at [607, 53] on span "Chọn xe" at bounding box center [634, 51] width 82 height 16
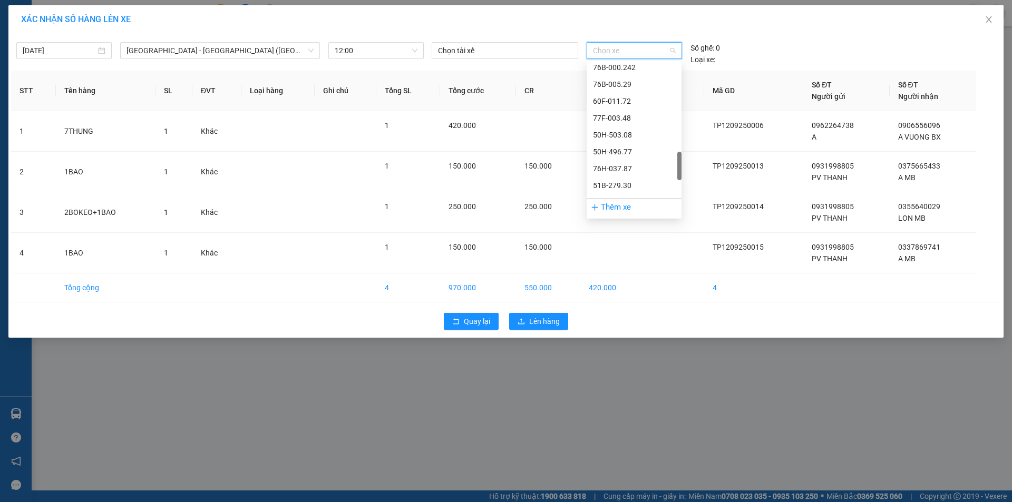
scroll to position [632, 0]
click at [628, 148] on div "50H-638.32" at bounding box center [634, 148] width 82 height 12
click at [628, 152] on td at bounding box center [612, 172] width 64 height 41
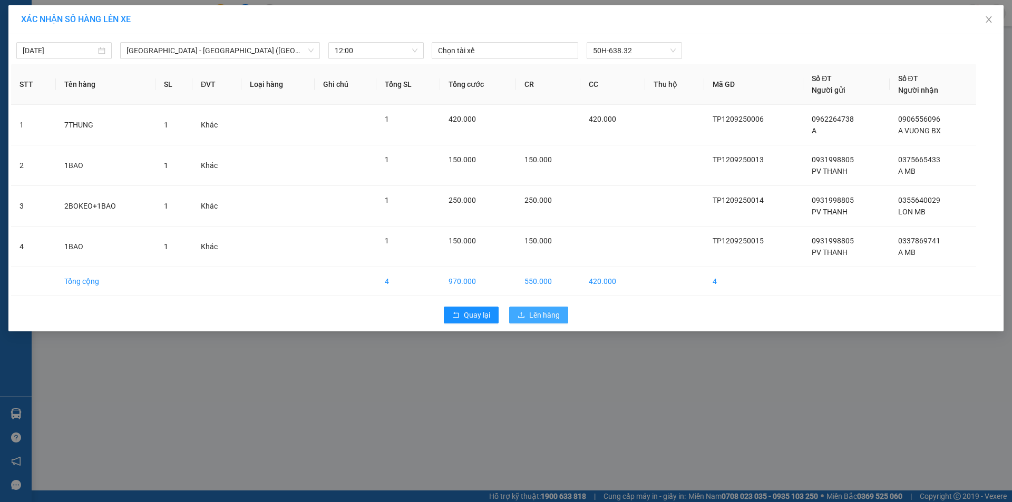
click at [541, 310] on span "Lên hàng" at bounding box center [544, 315] width 31 height 12
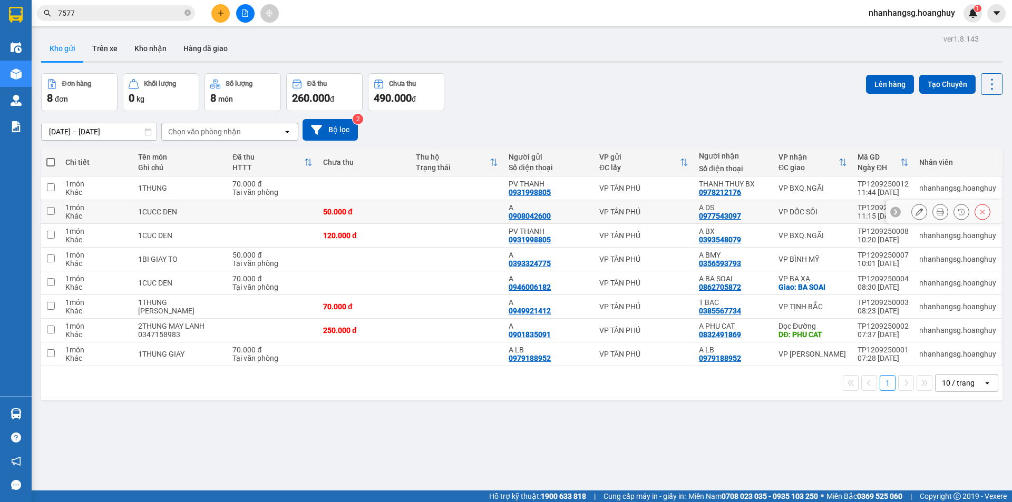
click at [445, 206] on td at bounding box center [457, 212] width 93 height 24
checkbox input "true"
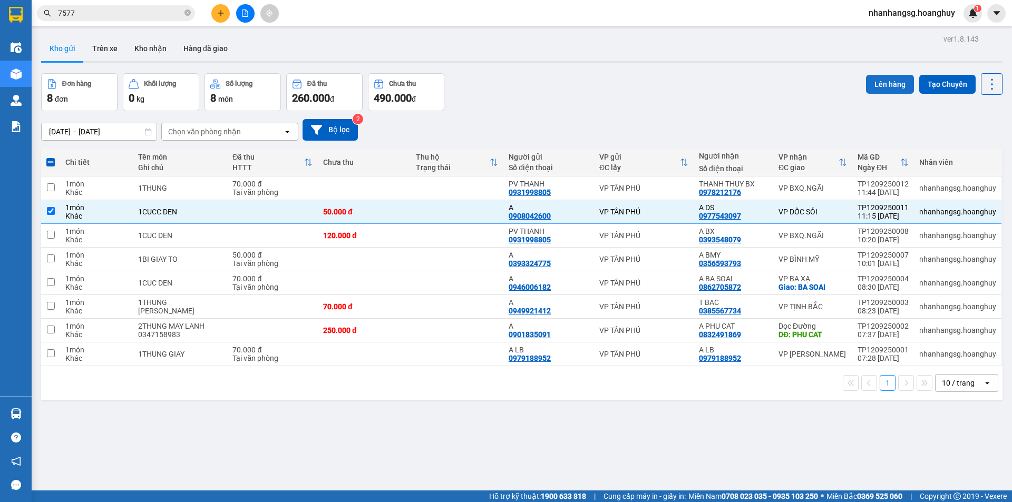
click at [883, 81] on button "Lên hàng" at bounding box center [890, 84] width 48 height 19
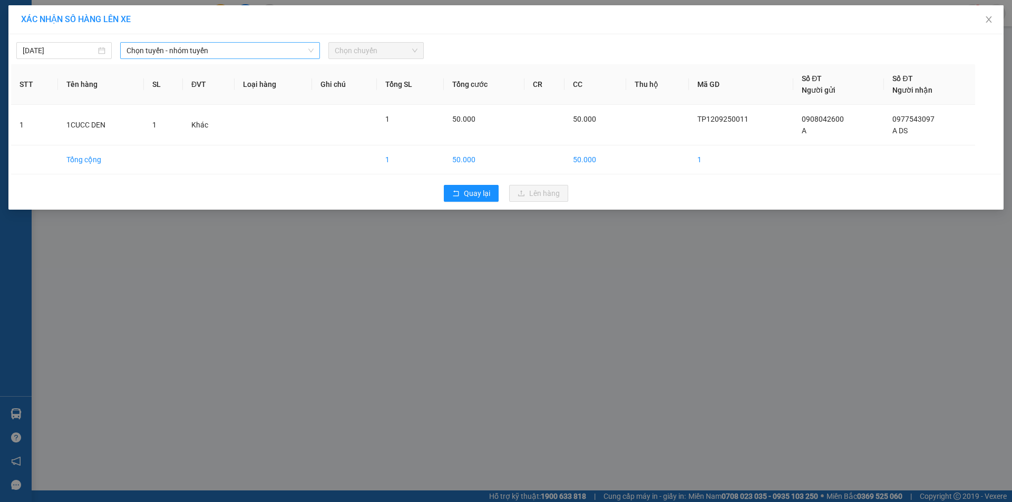
click at [189, 47] on span "Chọn tuyến - nhóm tuyến" at bounding box center [219, 51] width 187 height 16
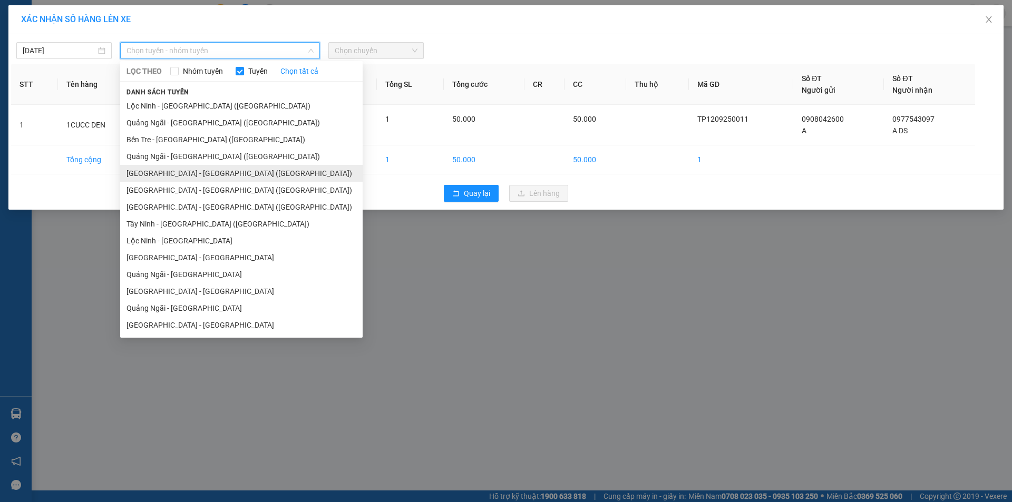
click at [165, 175] on li "[GEOGRAPHIC_DATA] - [GEOGRAPHIC_DATA] ([GEOGRAPHIC_DATA])" at bounding box center [241, 173] width 242 height 17
click at [165, 175] on div "[DATE] Chọn tuyến - nhóm tuyến LỌC THEO Nhóm tuyến Tuyến Chọn tất cả Danh sách …" at bounding box center [505, 121] width 995 height 175
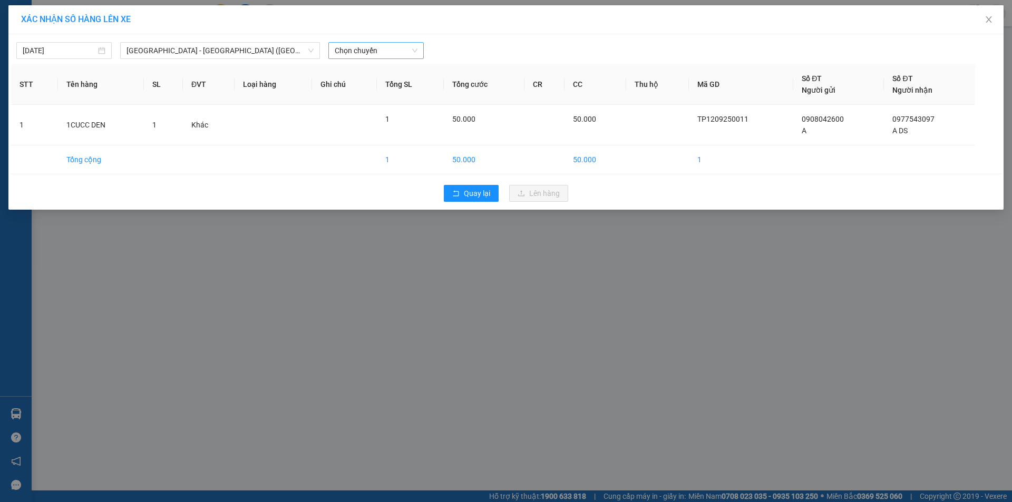
click at [344, 52] on span "Chọn chuyến" at bounding box center [376, 51] width 83 height 16
click at [344, 53] on span "Chọn chuyến" at bounding box center [376, 51] width 83 height 16
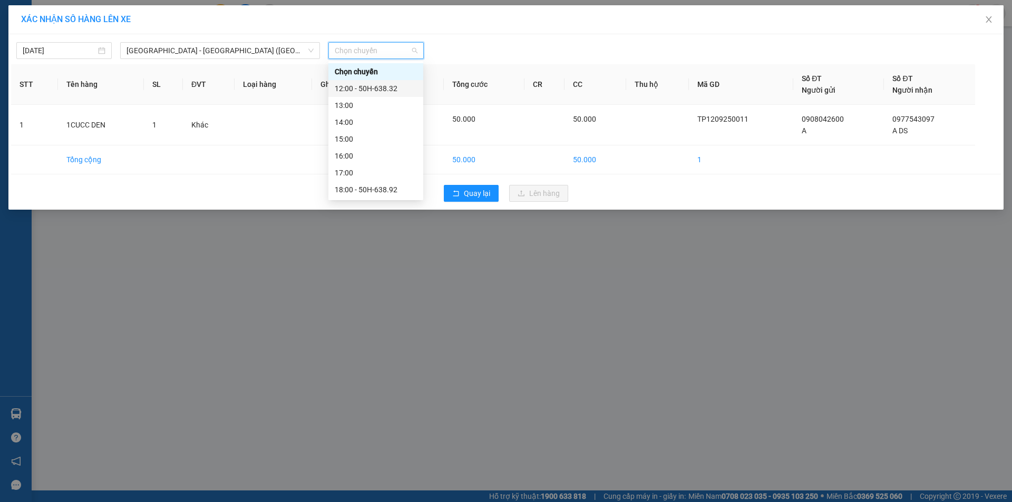
click at [364, 87] on div "12:00 - 50H-638.32" at bounding box center [376, 89] width 82 height 12
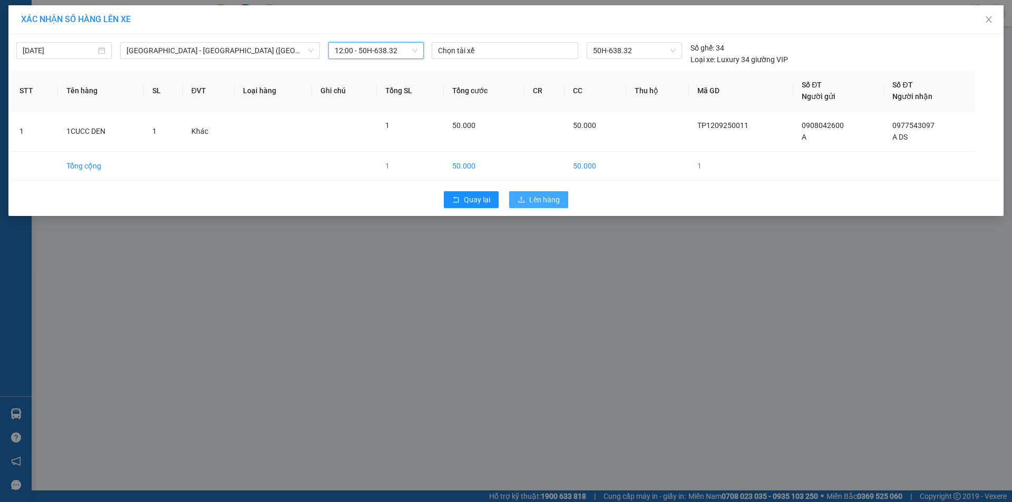
click at [543, 200] on span "Lên hàng" at bounding box center [544, 200] width 31 height 12
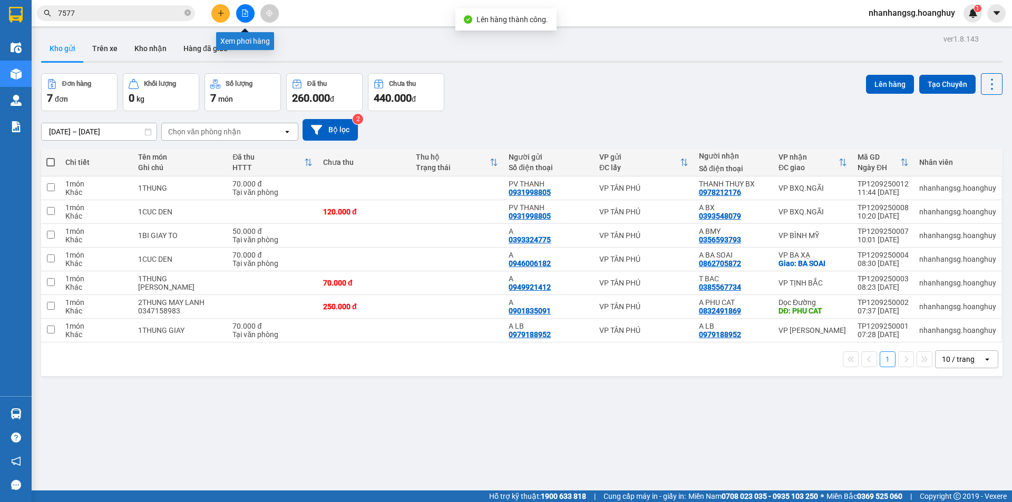
click at [247, 16] on icon "file-add" at bounding box center [244, 12] width 7 height 7
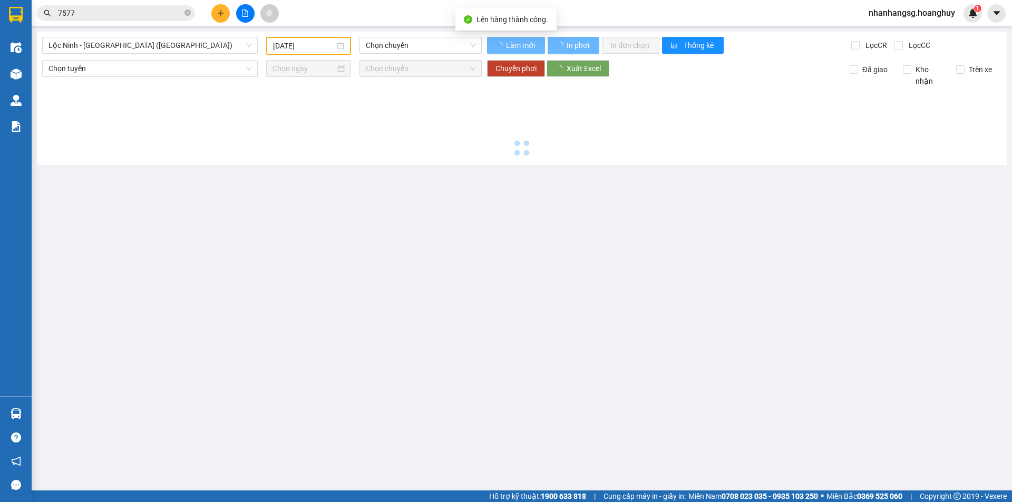
type input "[DATE]"
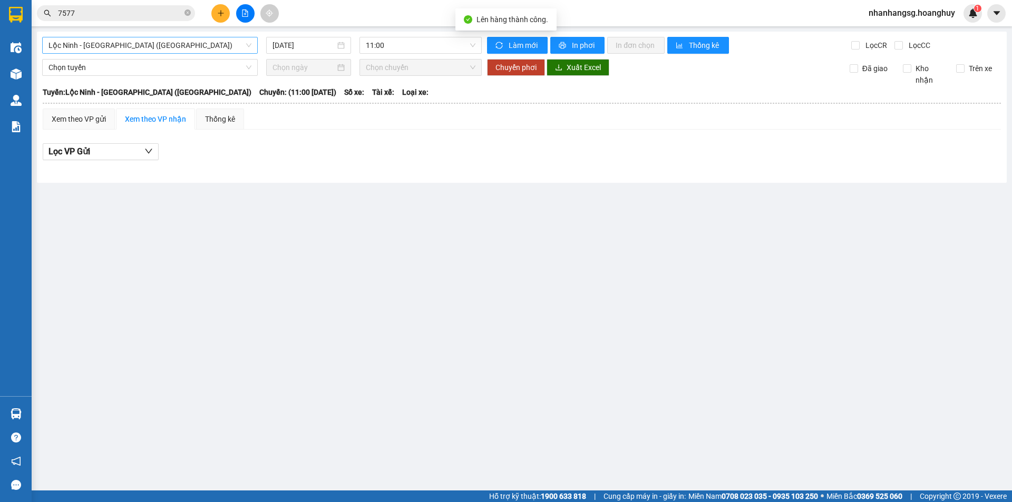
click at [176, 47] on span "Lộc Ninh - [GEOGRAPHIC_DATA] ([GEOGRAPHIC_DATA])" at bounding box center [149, 45] width 203 height 16
click at [151, 41] on span "Lộc Ninh - [GEOGRAPHIC_DATA] ([GEOGRAPHIC_DATA])" at bounding box center [149, 45] width 203 height 16
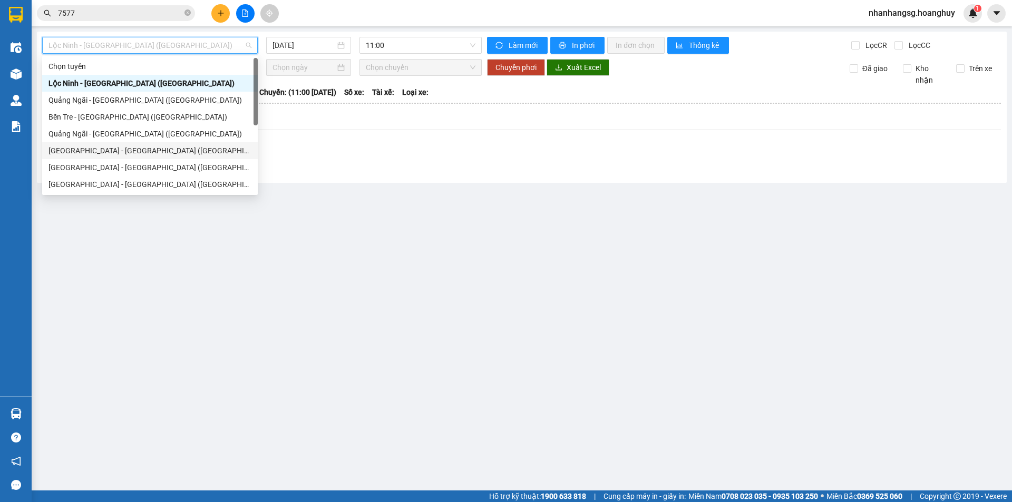
click at [108, 149] on div "[GEOGRAPHIC_DATA] - [GEOGRAPHIC_DATA] ([GEOGRAPHIC_DATA])" at bounding box center [149, 151] width 203 height 12
type input "[DATE]"
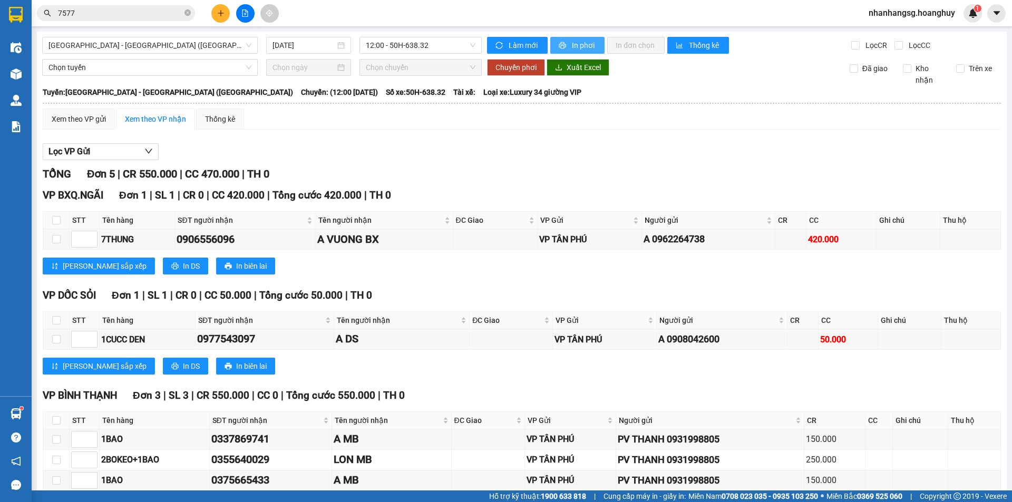
click at [577, 46] on span "In phơi" at bounding box center [584, 46] width 24 height 12
